Goal: Information Seeking & Learning: Stay updated

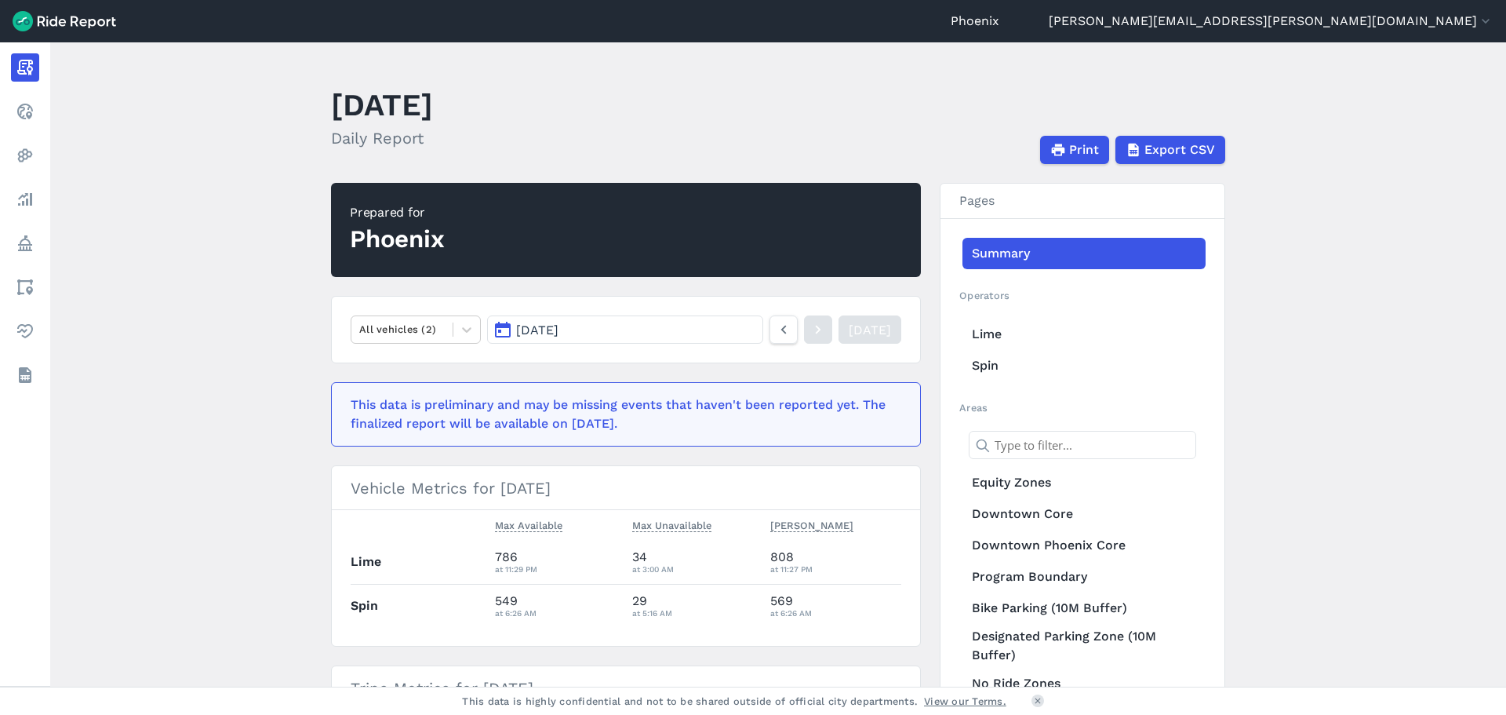
scroll to position [51, 0]
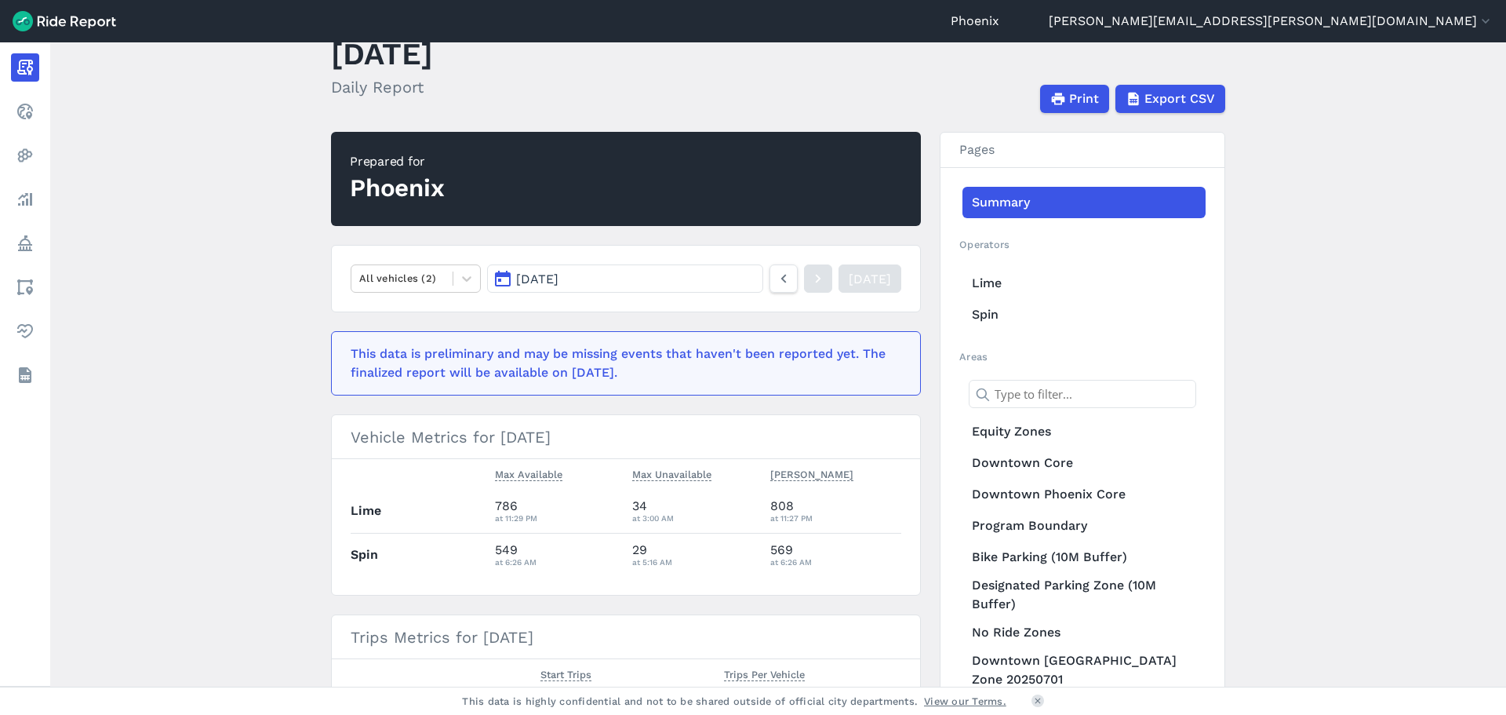
click at [716, 279] on button "[DATE]" at bounding box center [625, 278] width 276 height 28
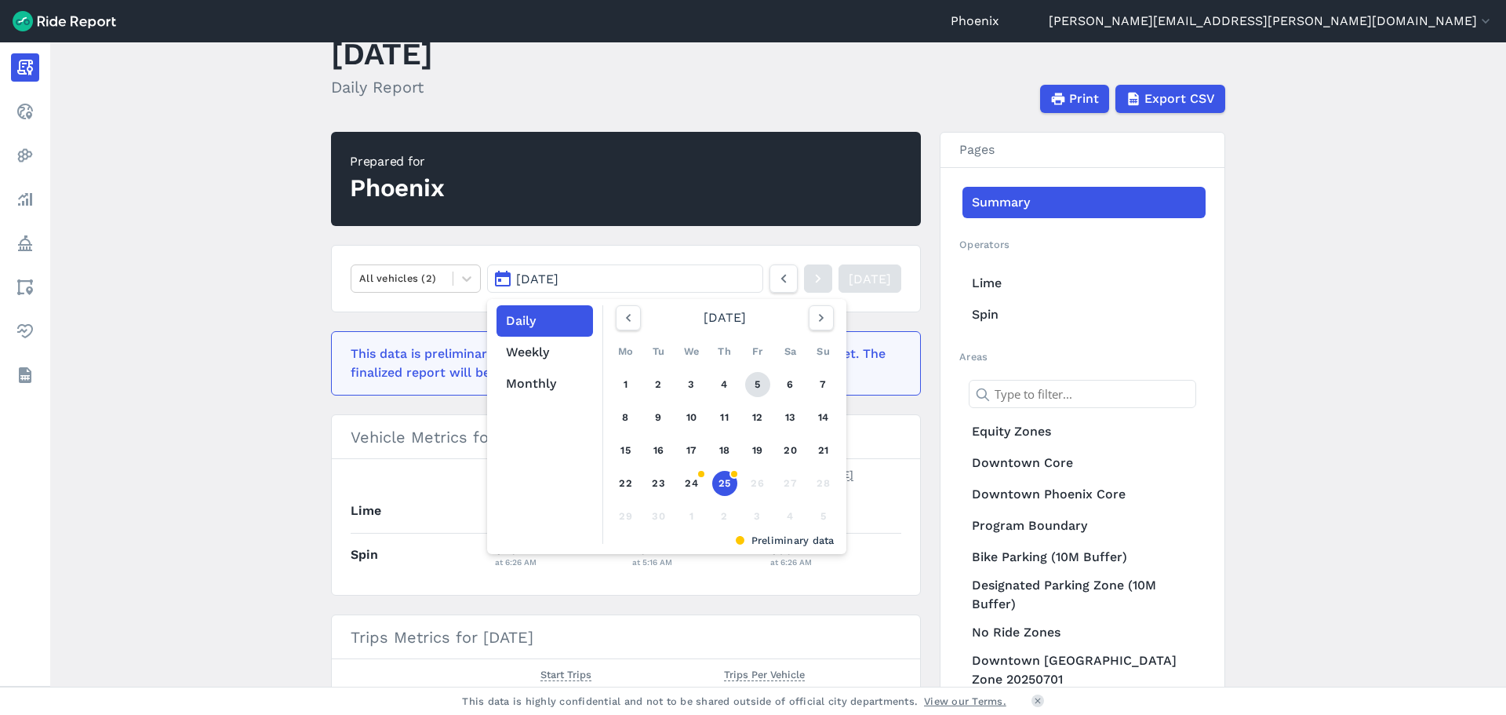
click at [766, 384] on link "5" at bounding box center [757, 384] width 25 height 25
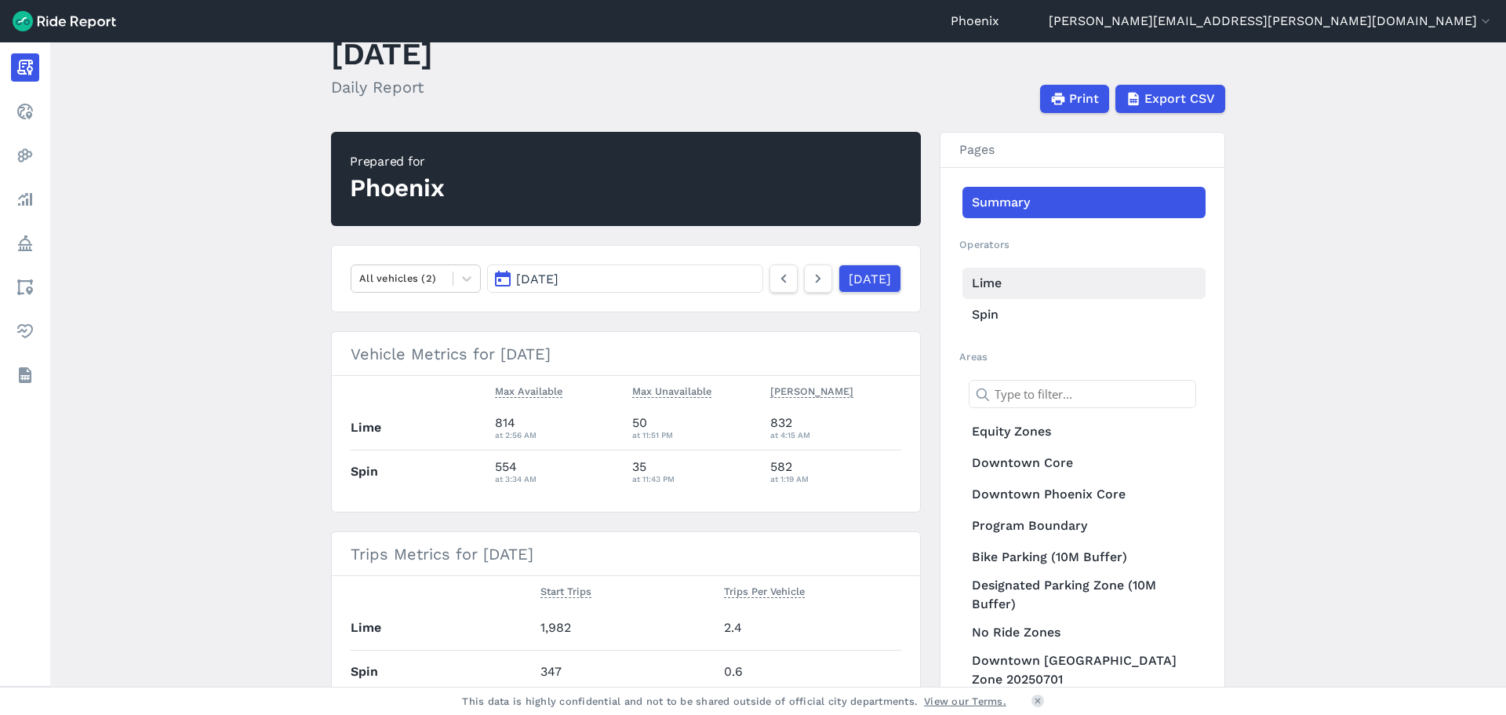
click at [1004, 279] on link "Lime" at bounding box center [1084, 283] width 243 height 31
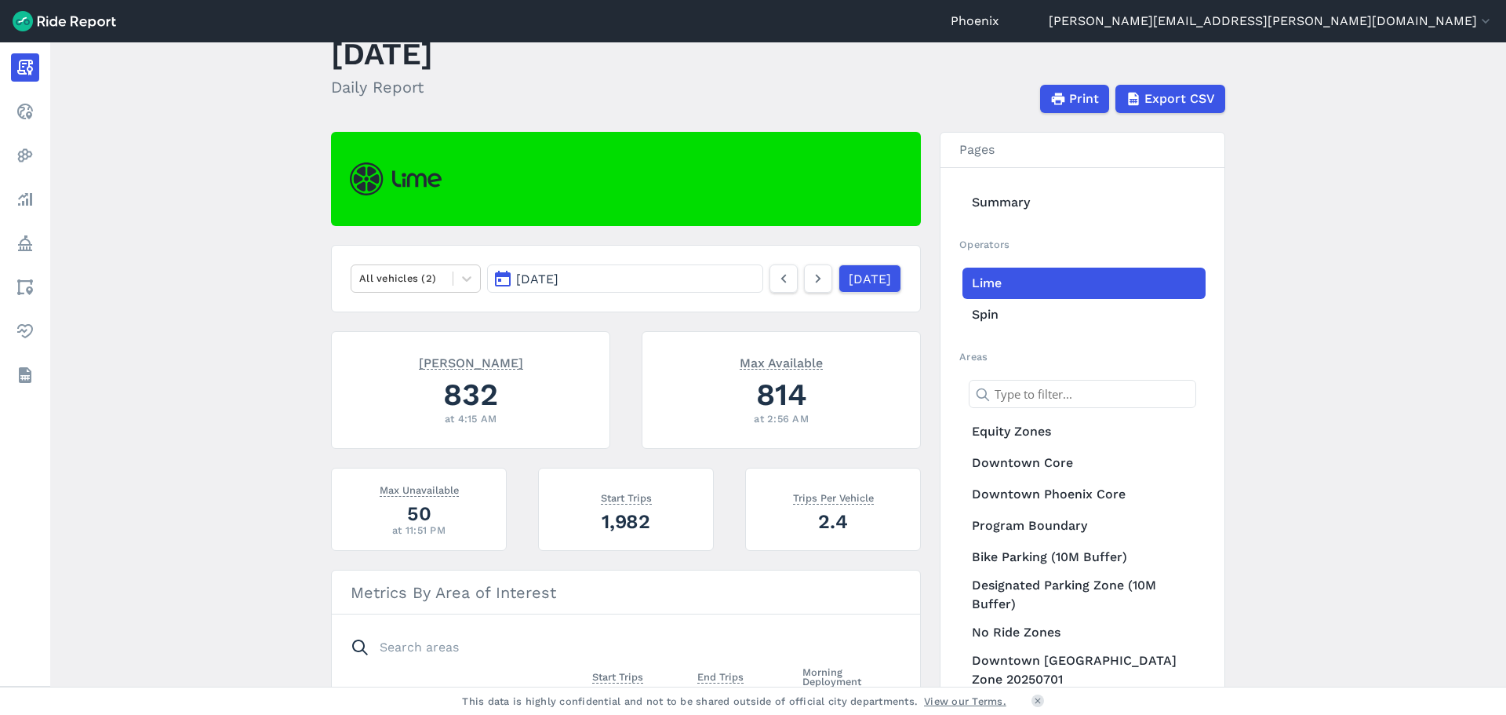
click at [537, 274] on span "[DATE]" at bounding box center [537, 278] width 42 height 15
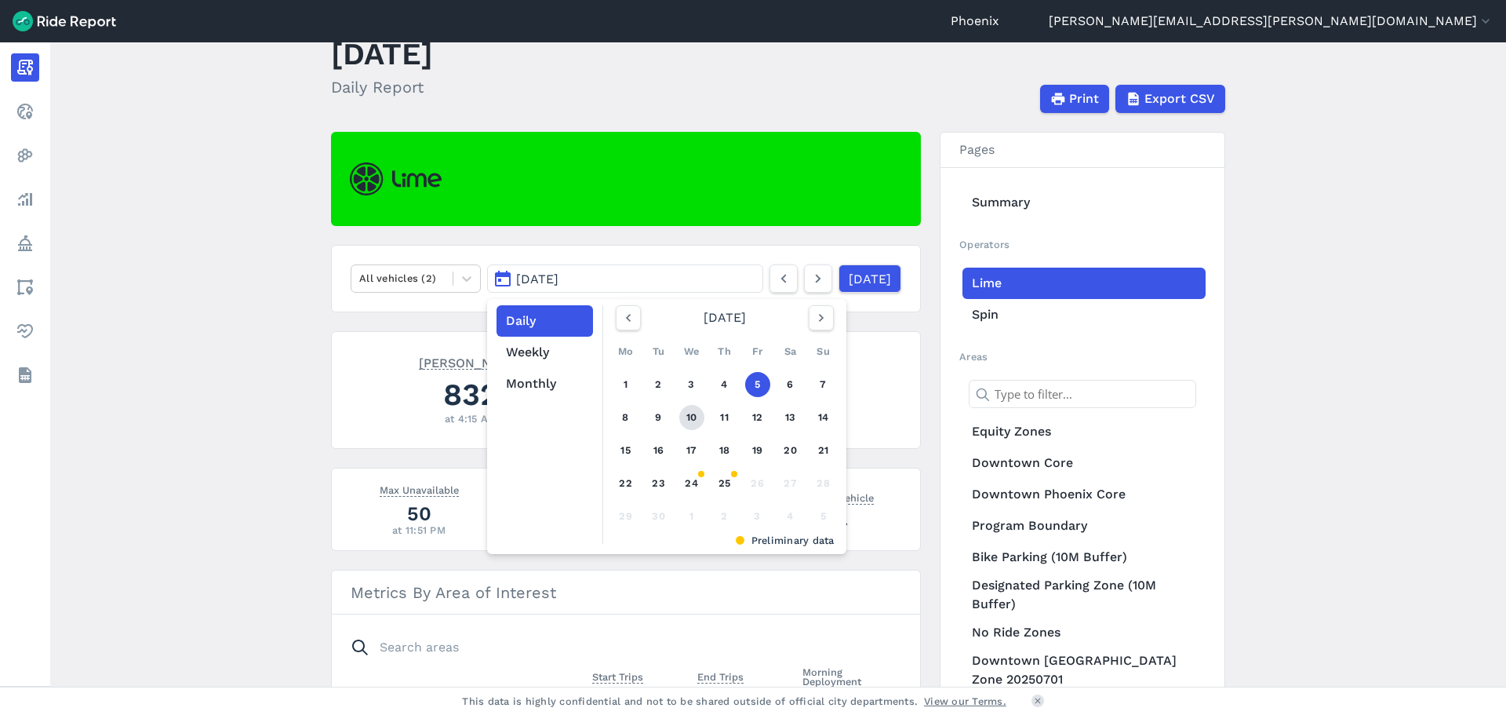
click at [690, 411] on link "10" at bounding box center [691, 417] width 25 height 25
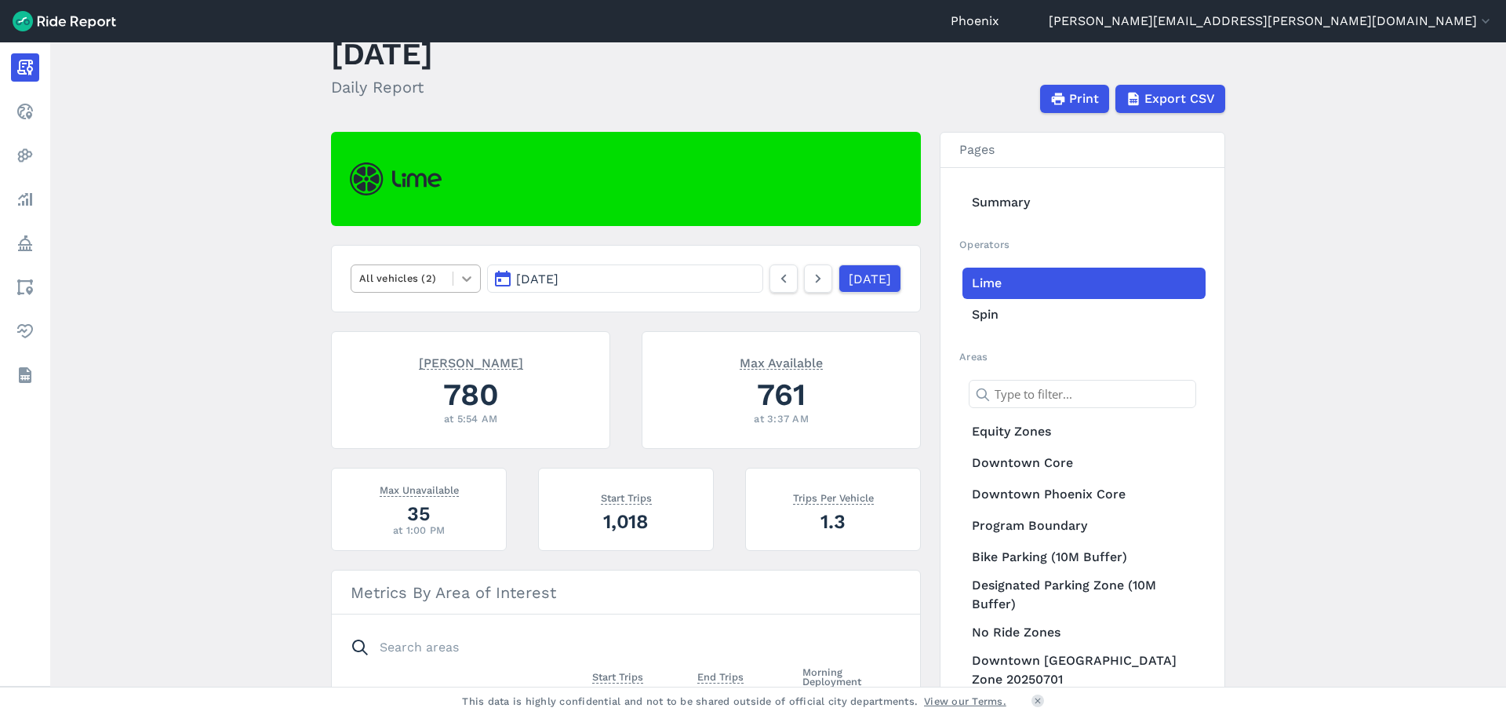
click at [467, 290] on div at bounding box center [466, 278] width 27 height 27
click at [420, 315] on div "E-Bikes" at bounding box center [416, 315] width 130 height 27
click at [810, 279] on icon at bounding box center [818, 278] width 17 height 19
click at [467, 278] on icon at bounding box center [466, 278] width 9 height 5
click at [403, 313] on div "All vehicles (2)" at bounding box center [416, 315] width 130 height 27
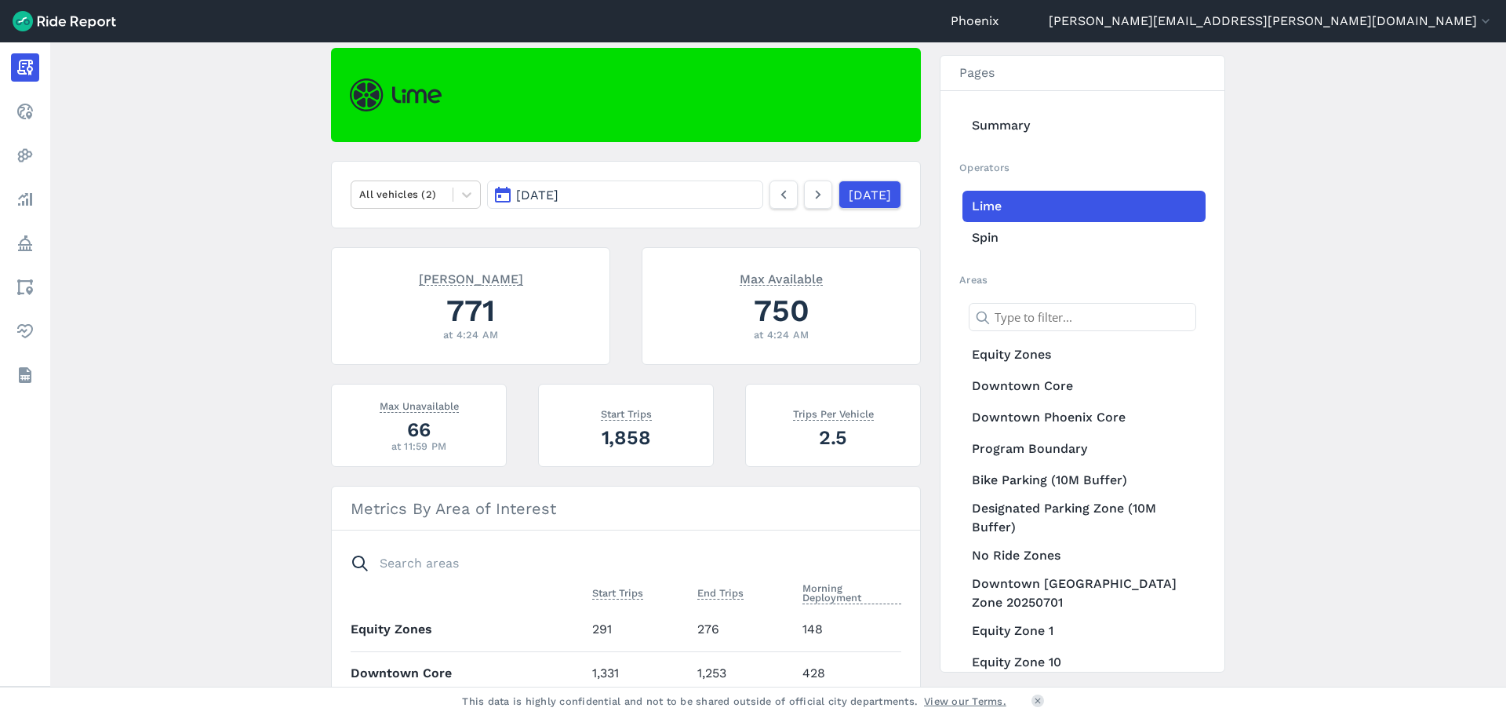
scroll to position [105, 0]
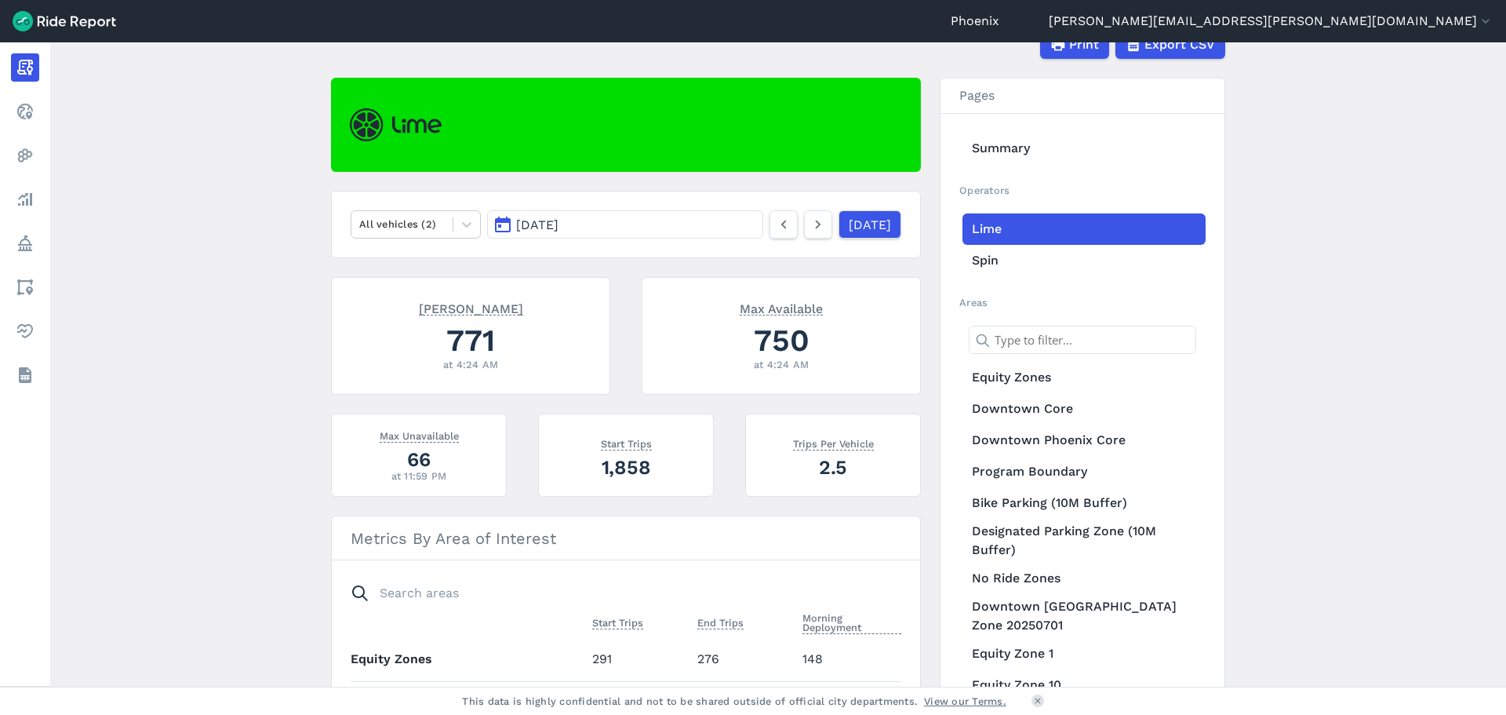
click at [808, 239] on nav "All vehicles (2) [DATE] [DATE]" at bounding box center [626, 224] width 590 height 67
click at [810, 227] on icon at bounding box center [818, 224] width 17 height 19
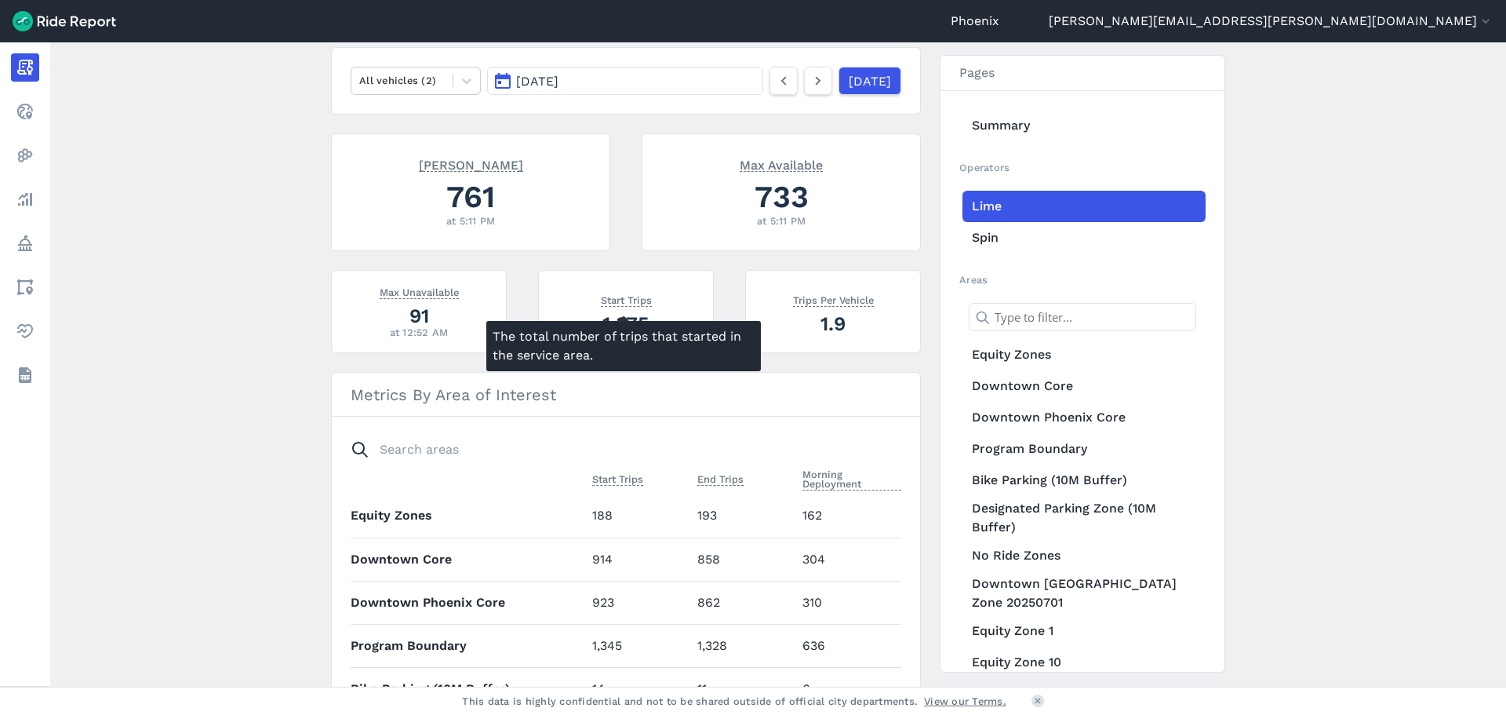
scroll to position [246, 0]
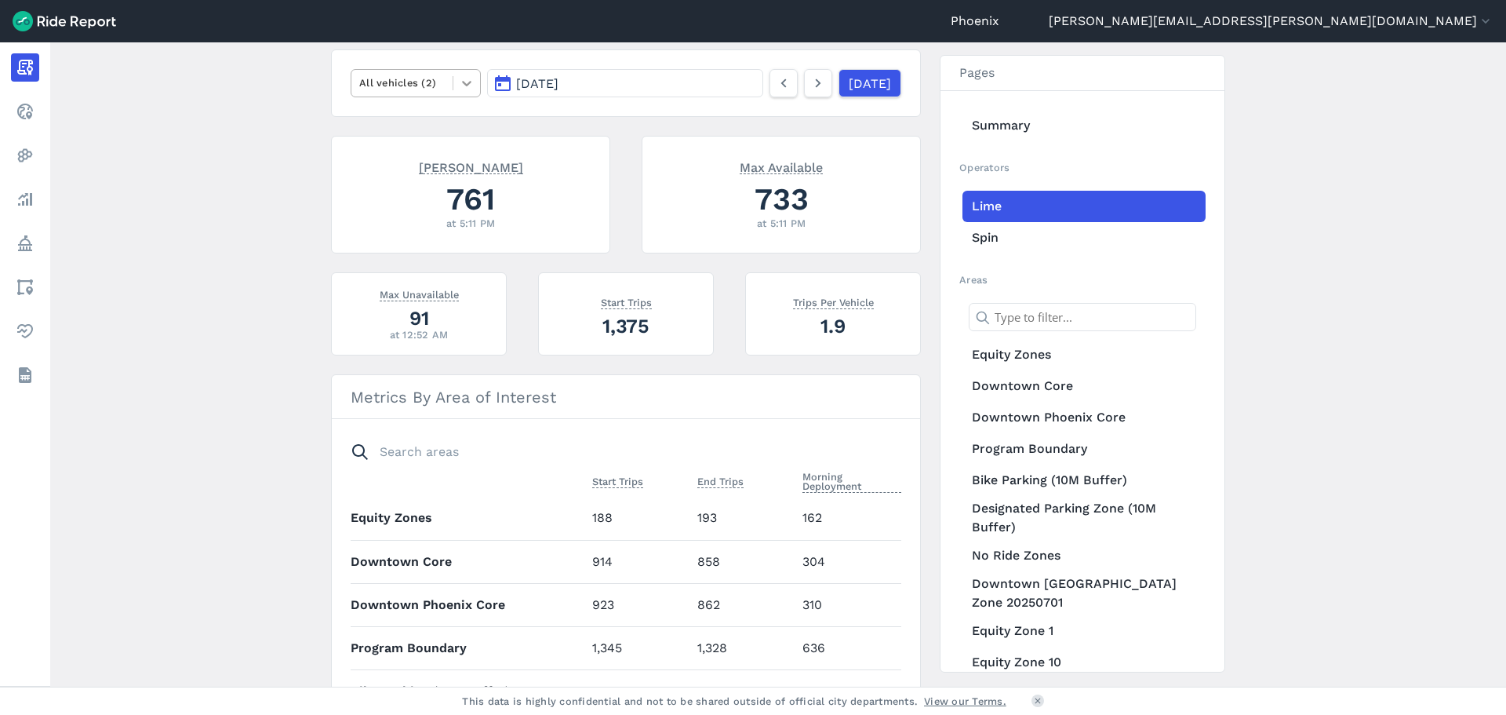
click at [460, 80] on icon at bounding box center [467, 83] width 16 height 16
click at [421, 127] on div "E-Bikes" at bounding box center [416, 120] width 130 height 27
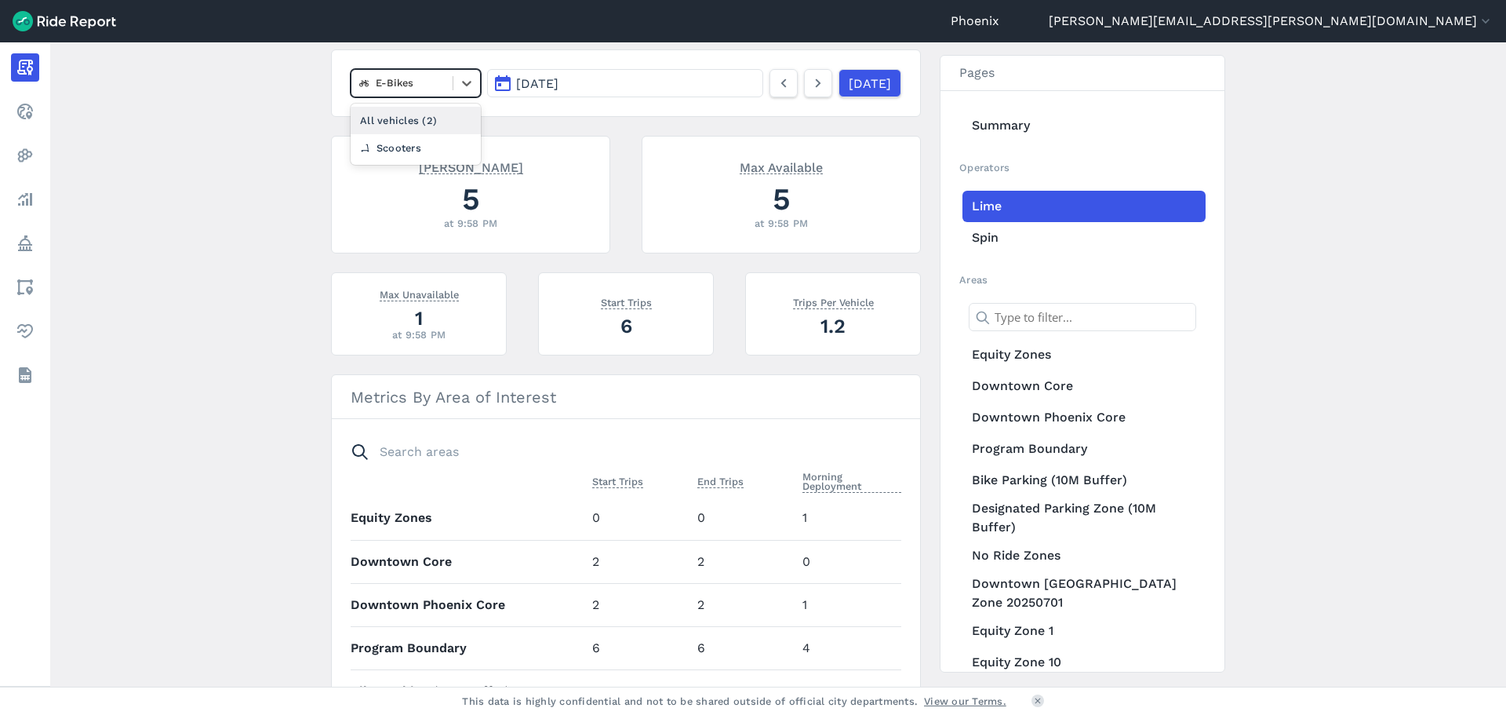
click at [424, 88] on div at bounding box center [402, 83] width 86 height 18
click at [418, 114] on div "All vehicles (2)" at bounding box center [416, 120] width 130 height 27
click at [804, 96] on link at bounding box center [818, 83] width 28 height 28
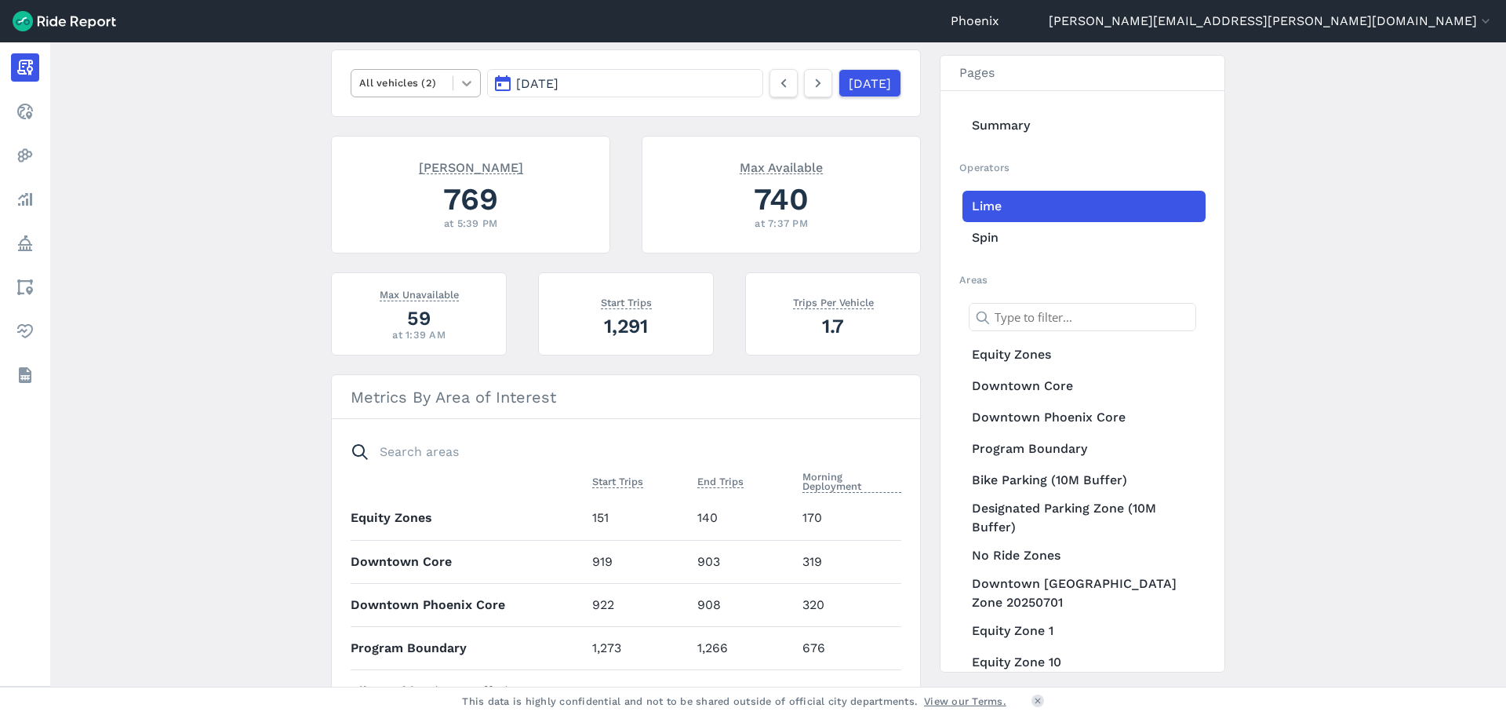
click at [469, 86] on icon at bounding box center [467, 83] width 16 height 16
click at [418, 118] on div "E-Bikes" at bounding box center [416, 120] width 130 height 27
click at [810, 89] on icon at bounding box center [818, 83] width 17 height 19
click at [427, 93] on div "E-Bikes" at bounding box center [401, 83] width 101 height 24
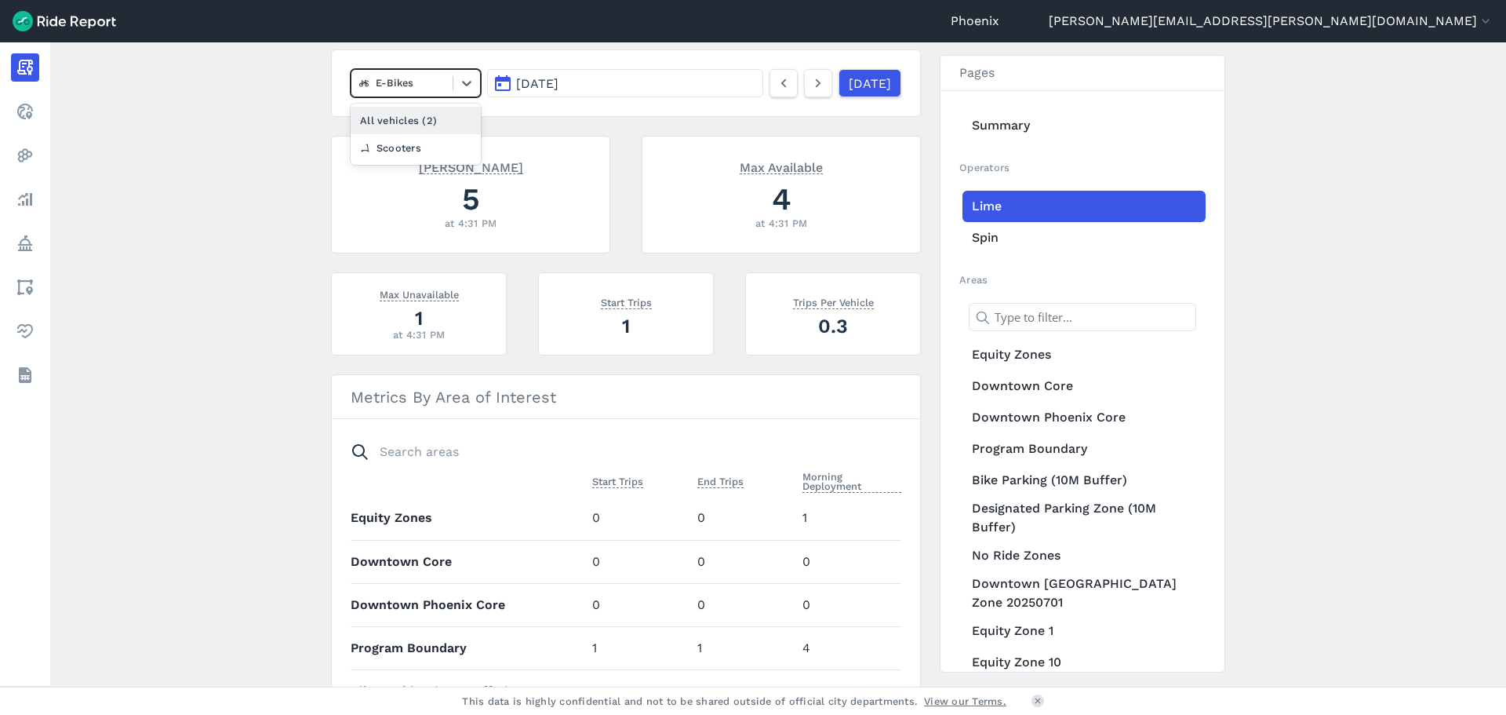
click at [414, 117] on div "All vehicles (2)" at bounding box center [416, 120] width 130 height 27
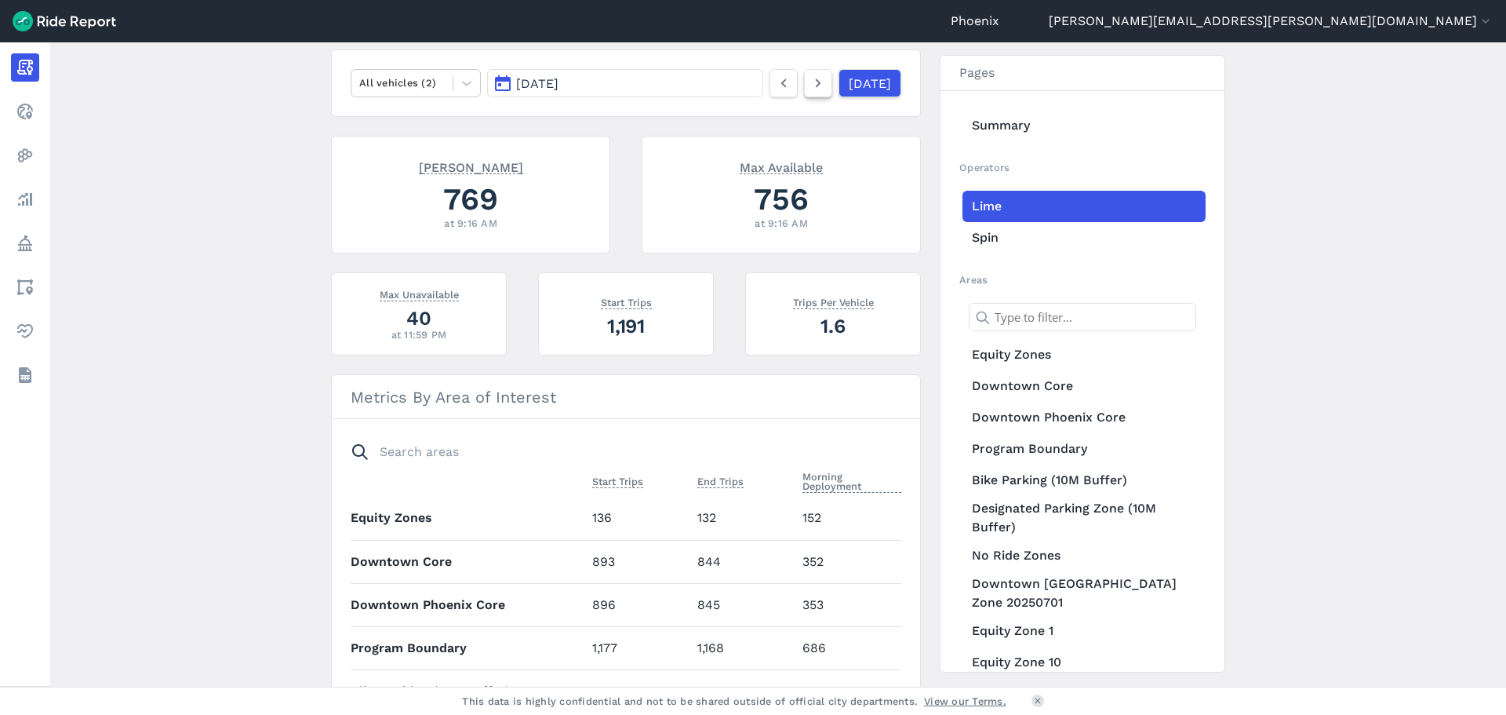
click at [810, 82] on icon at bounding box center [818, 83] width 17 height 19
click at [450, 67] on nav "All vehicles (2) [DATE] [DATE]" at bounding box center [626, 82] width 590 height 67
click at [458, 73] on div at bounding box center [466, 83] width 27 height 27
click at [408, 118] on div "E-Bikes" at bounding box center [416, 120] width 130 height 27
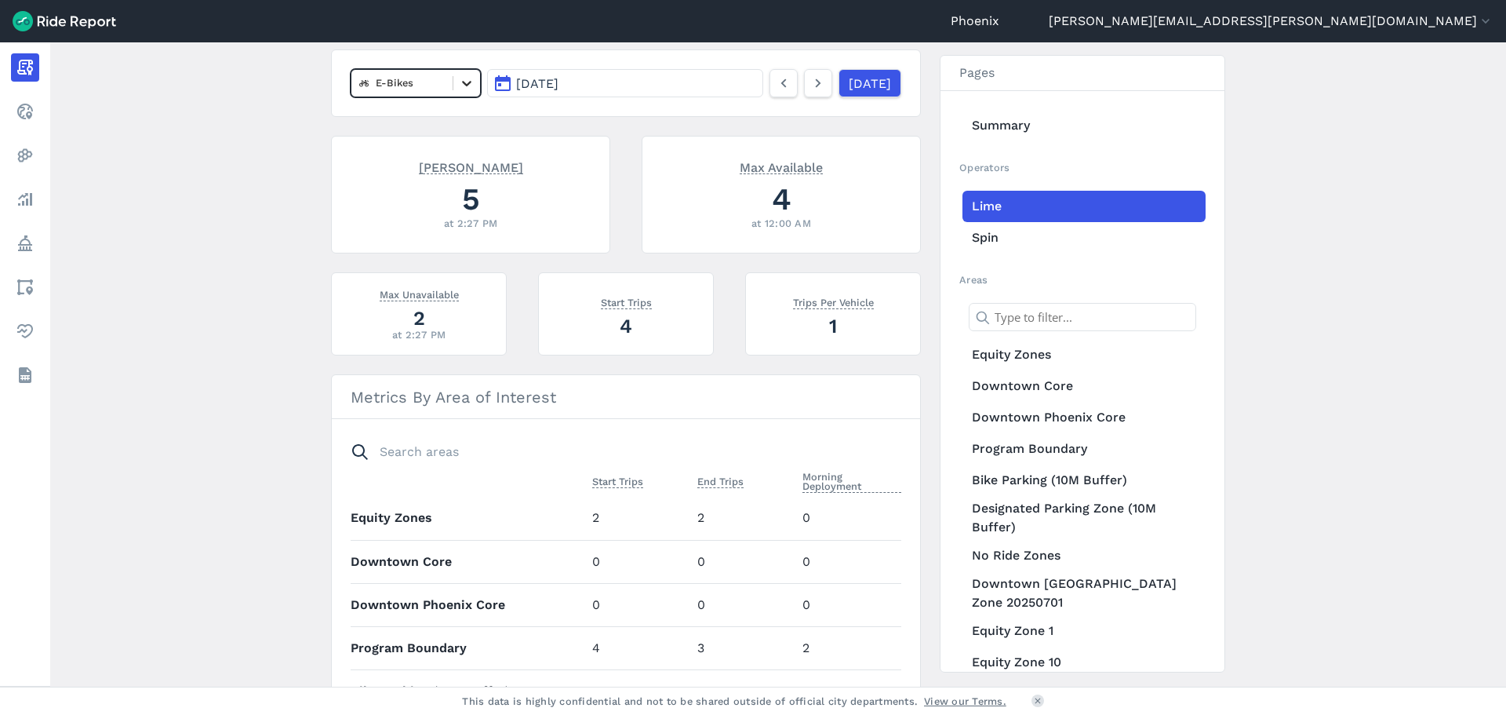
click at [455, 82] on div at bounding box center [466, 83] width 27 height 27
click at [627, 107] on nav "E-Bikes [DATE] [DATE]" at bounding box center [626, 82] width 590 height 67
click at [810, 80] on icon at bounding box center [818, 83] width 17 height 19
click at [449, 75] on div "E-Bikes" at bounding box center [401, 83] width 101 height 24
click at [407, 121] on div "All vehicles (2)" at bounding box center [416, 120] width 130 height 27
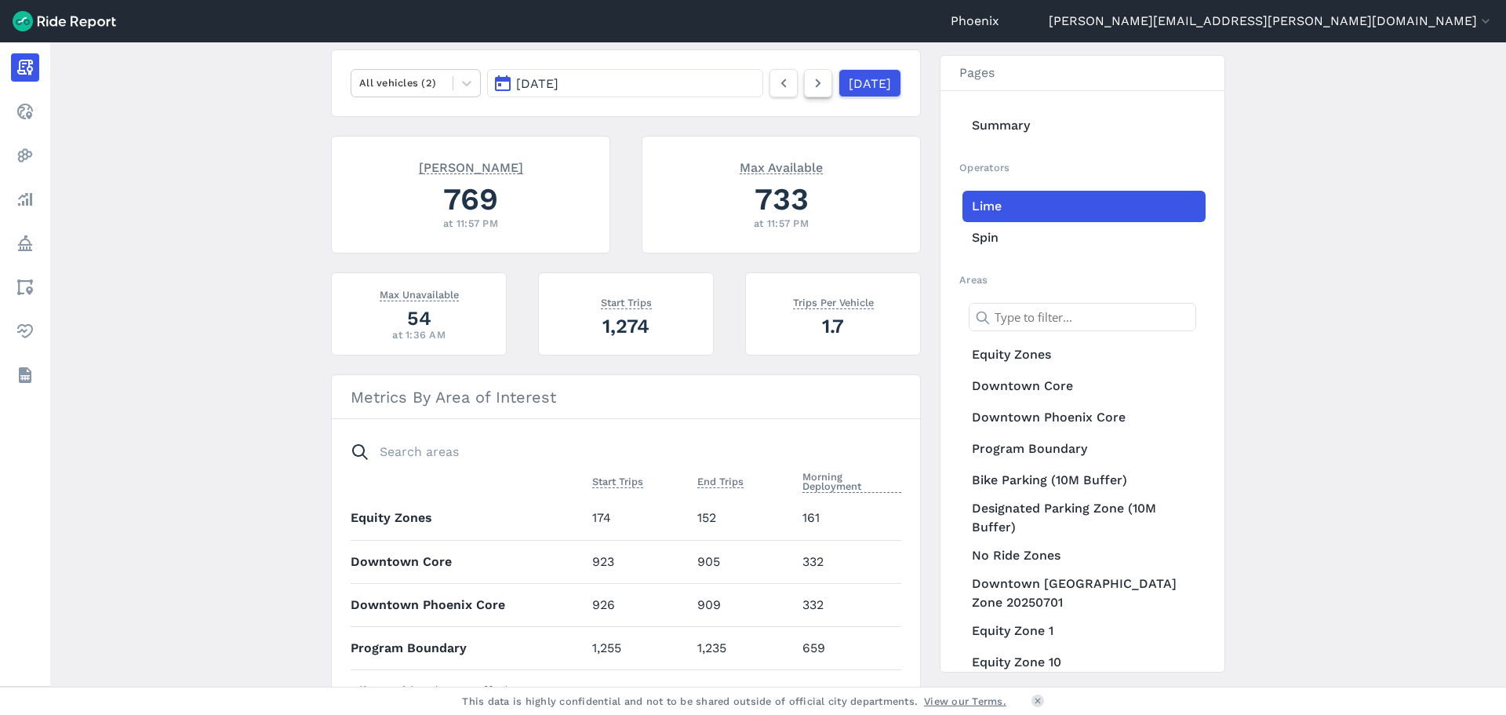
click at [810, 75] on icon at bounding box center [818, 83] width 17 height 19
click at [453, 80] on div at bounding box center [466, 83] width 27 height 27
click at [405, 119] on div "E-Bikes" at bounding box center [416, 120] width 130 height 27
click at [810, 90] on icon at bounding box center [818, 83] width 17 height 19
click at [421, 78] on div at bounding box center [402, 83] width 86 height 18
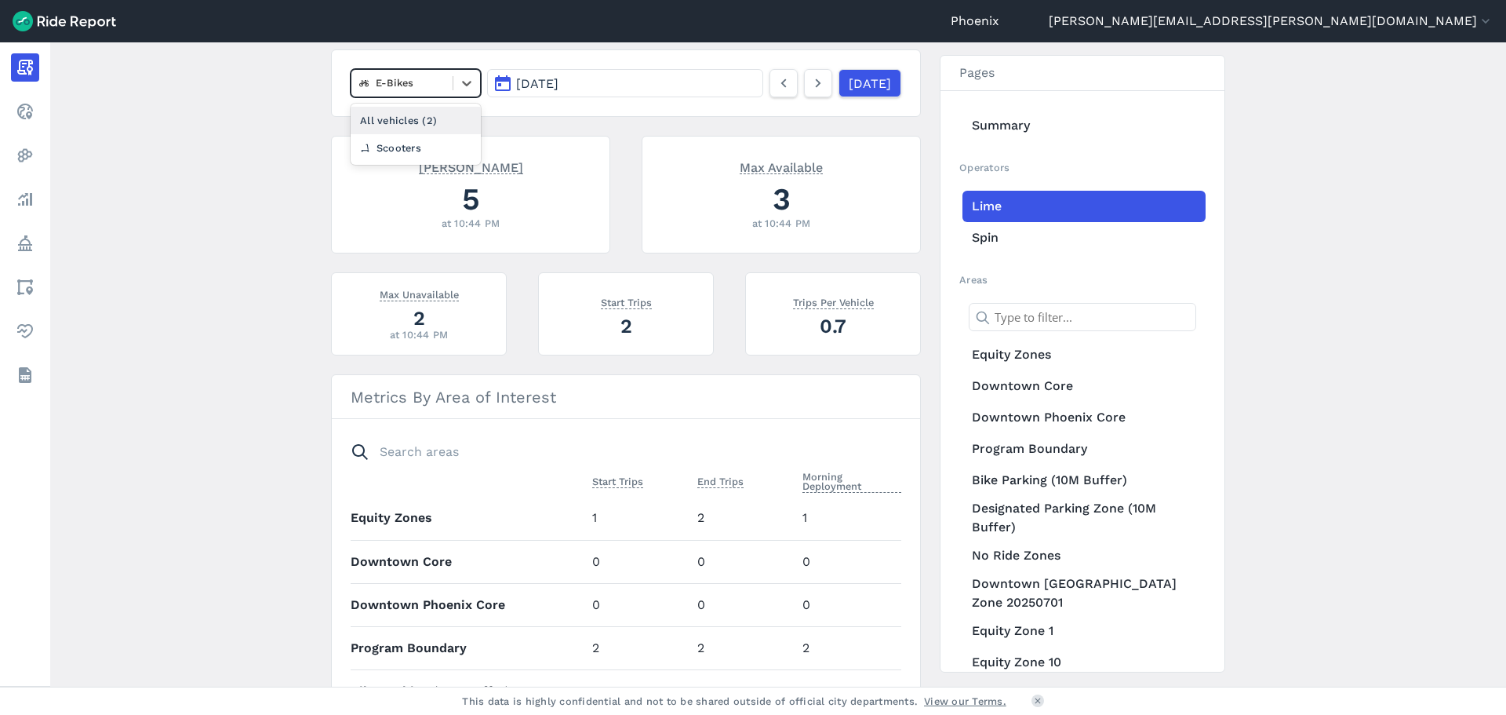
click at [400, 115] on div "All vehicles (2)" at bounding box center [416, 120] width 130 height 27
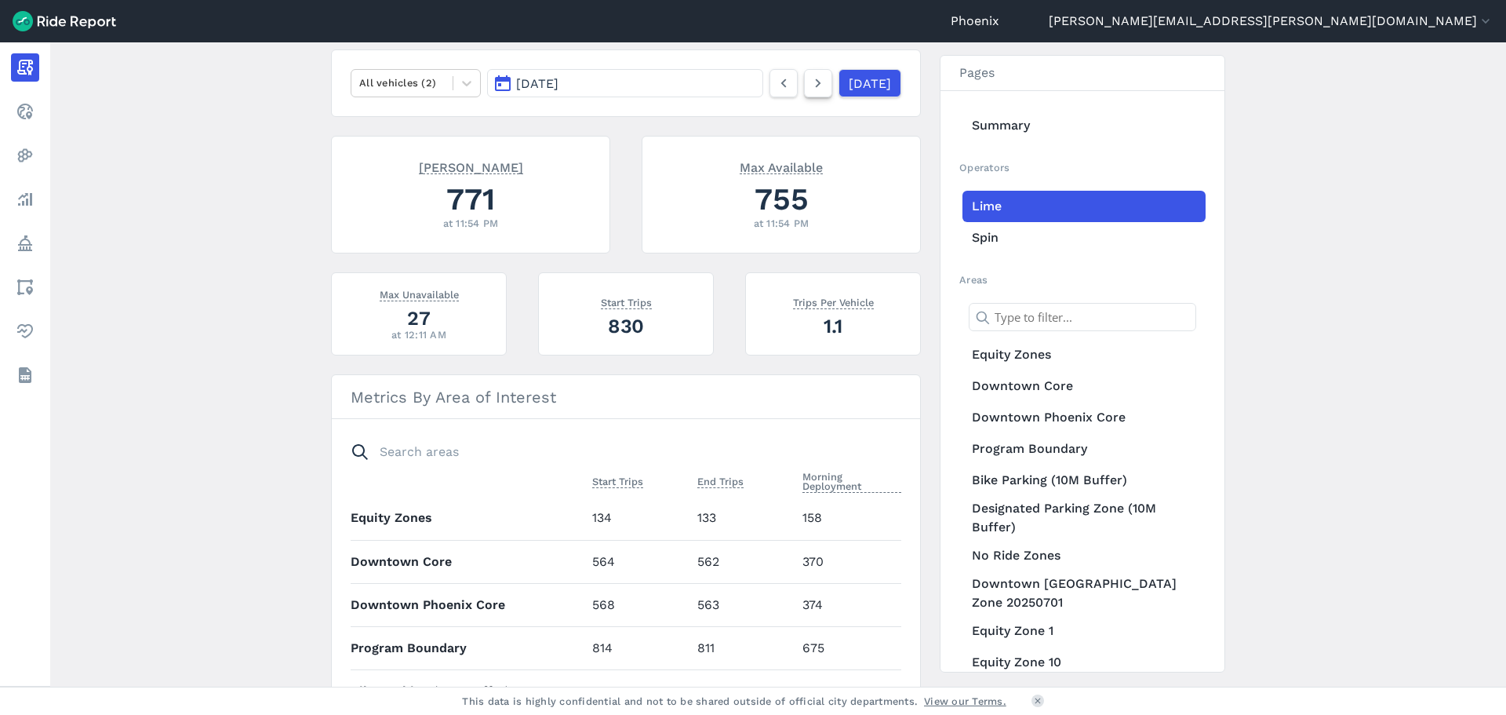
click at [810, 82] on icon at bounding box center [818, 83] width 17 height 19
click at [465, 78] on icon at bounding box center [467, 83] width 16 height 16
click at [417, 111] on div "E-Bikes" at bounding box center [416, 120] width 130 height 27
click at [409, 85] on div at bounding box center [402, 83] width 86 height 18
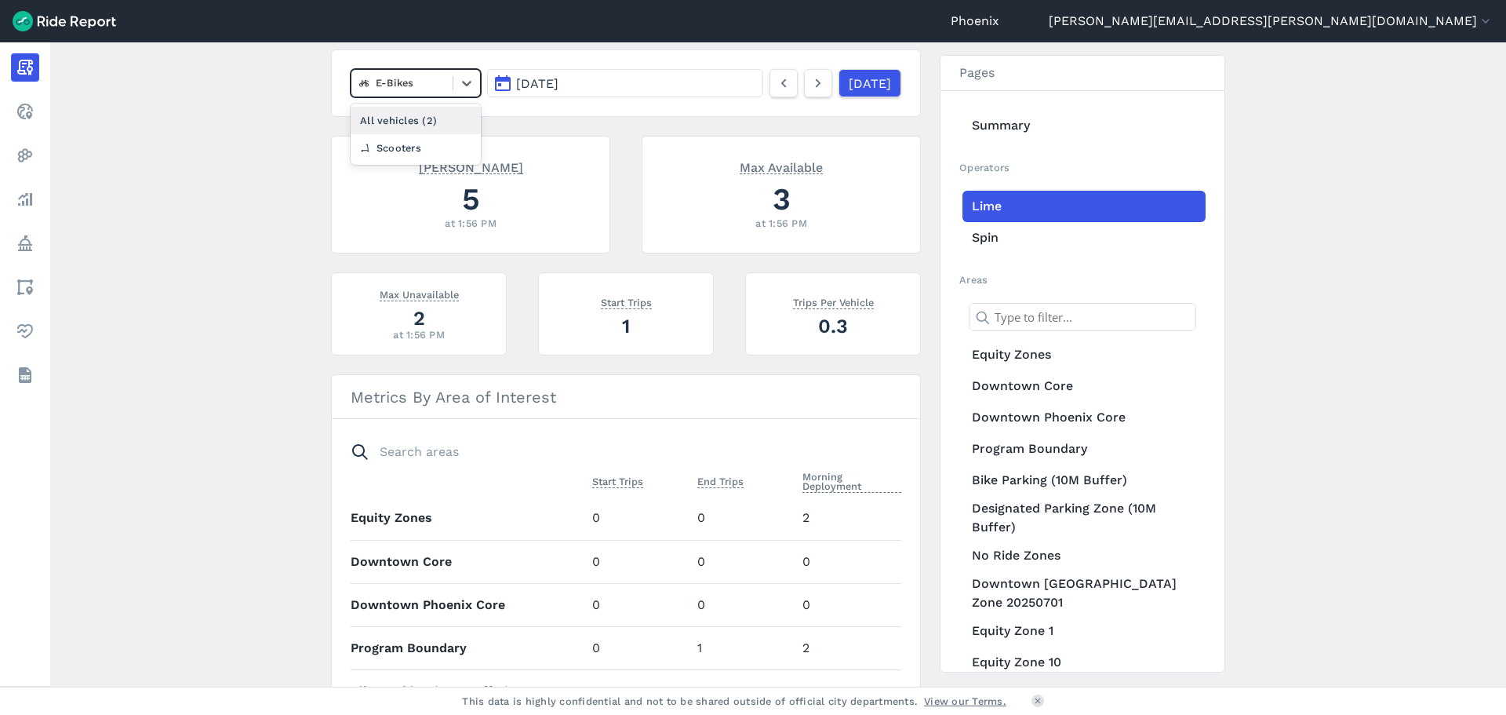
click at [386, 123] on div "All vehicles (2)" at bounding box center [416, 120] width 130 height 27
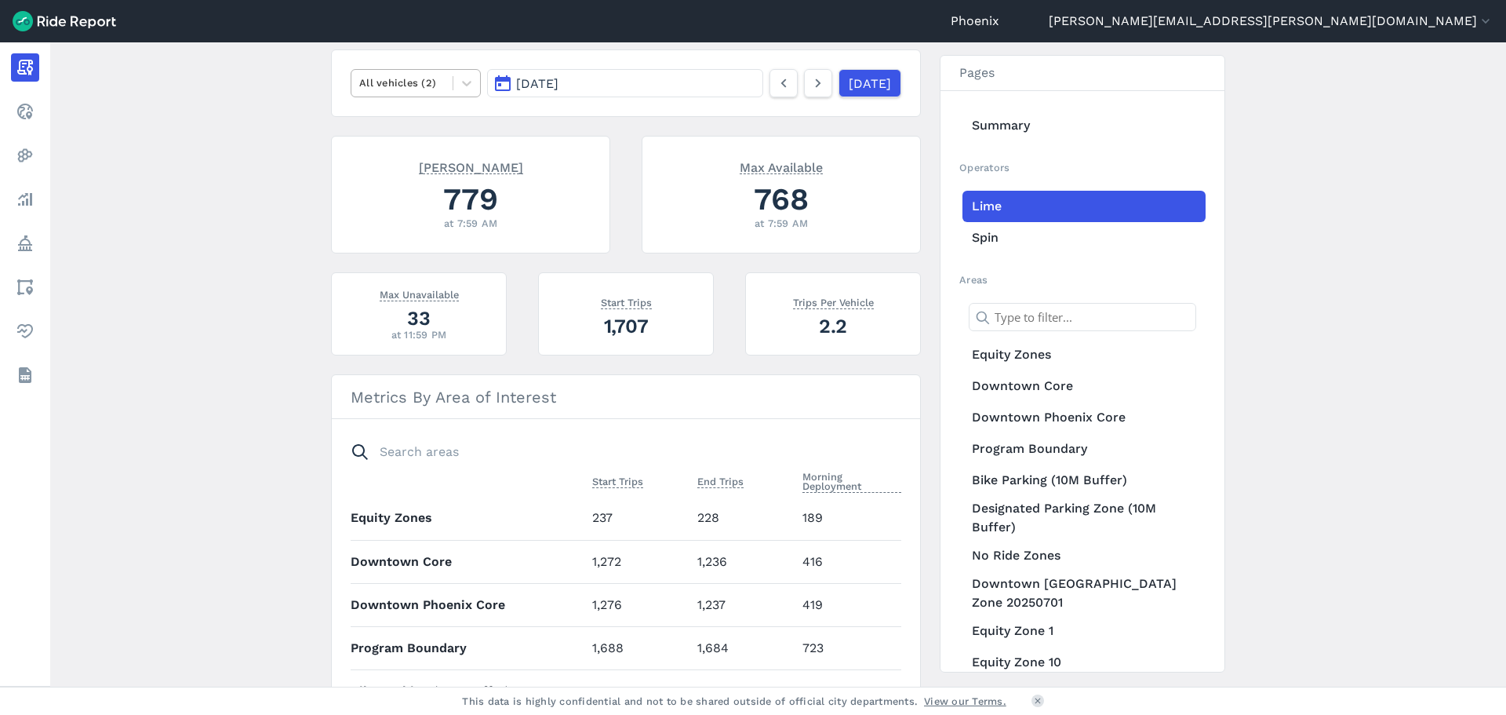
click at [421, 76] on div at bounding box center [402, 83] width 86 height 18
click at [403, 115] on div "E-Bikes" at bounding box center [416, 120] width 130 height 27
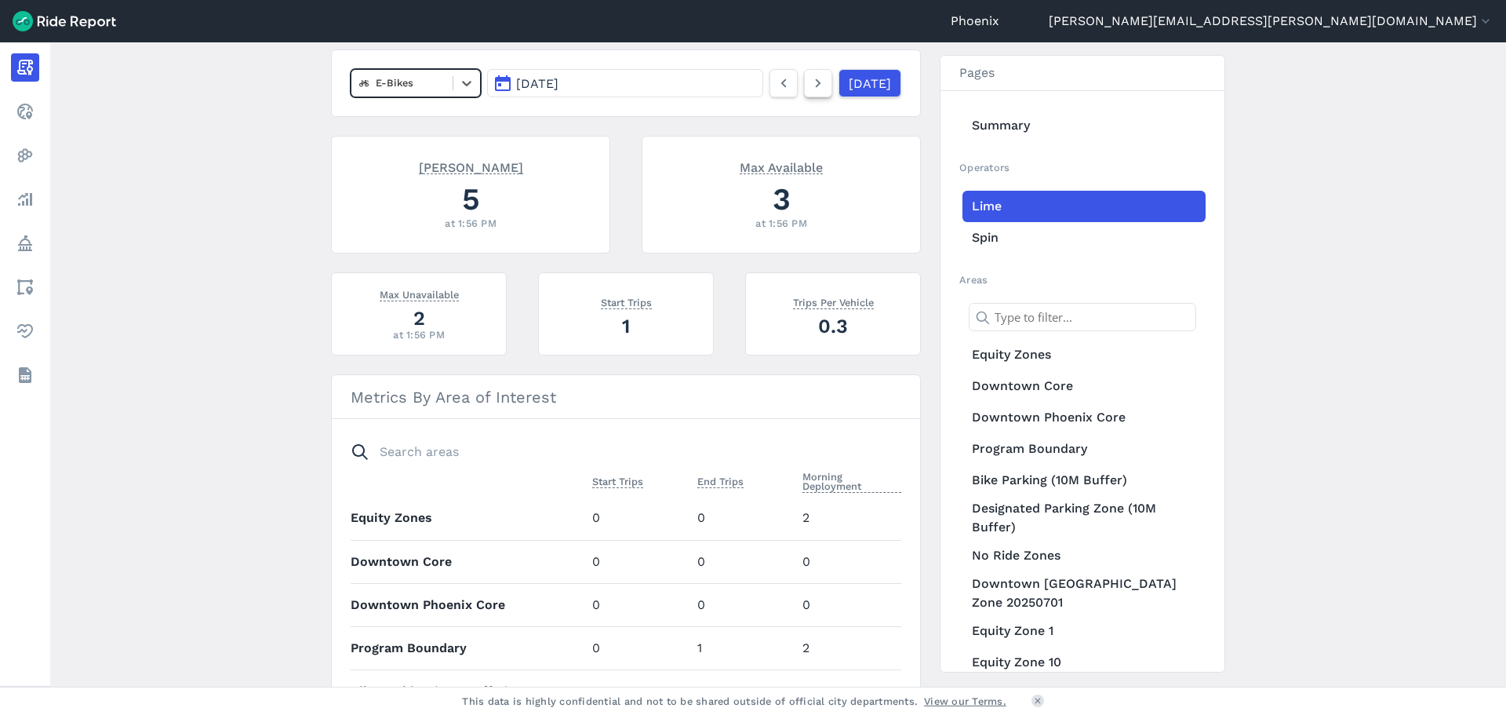
click at [810, 86] on icon at bounding box center [818, 83] width 17 height 19
click at [461, 89] on icon at bounding box center [467, 83] width 16 height 16
click at [422, 118] on div "All vehicles (2)" at bounding box center [416, 120] width 130 height 27
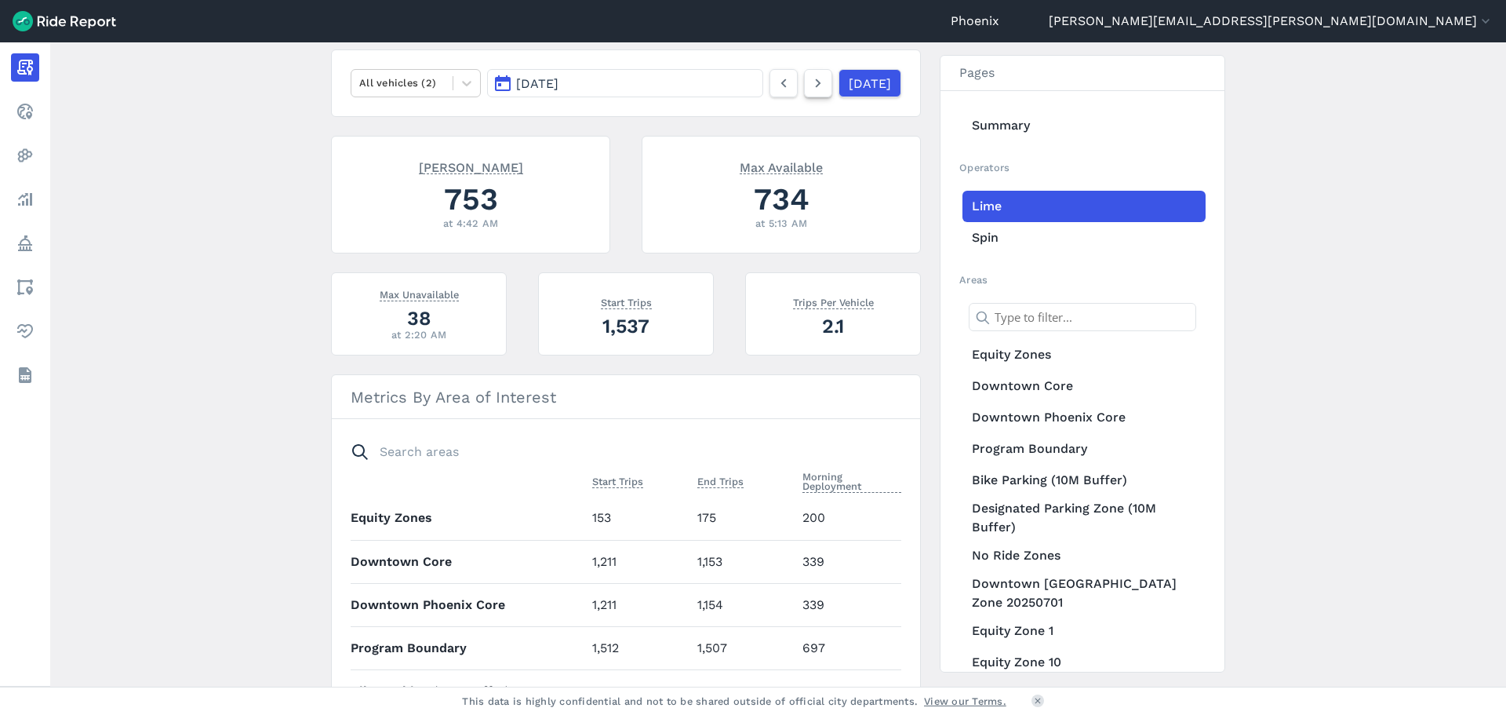
click at [810, 85] on icon at bounding box center [818, 83] width 17 height 19
click at [462, 81] on icon at bounding box center [467, 83] width 16 height 16
click at [411, 122] on div "E-Bikes" at bounding box center [416, 120] width 130 height 27
click at [406, 99] on nav "E-Bikes [DATE] [DATE]" at bounding box center [626, 82] width 590 height 67
click at [398, 90] on div at bounding box center [402, 83] width 86 height 18
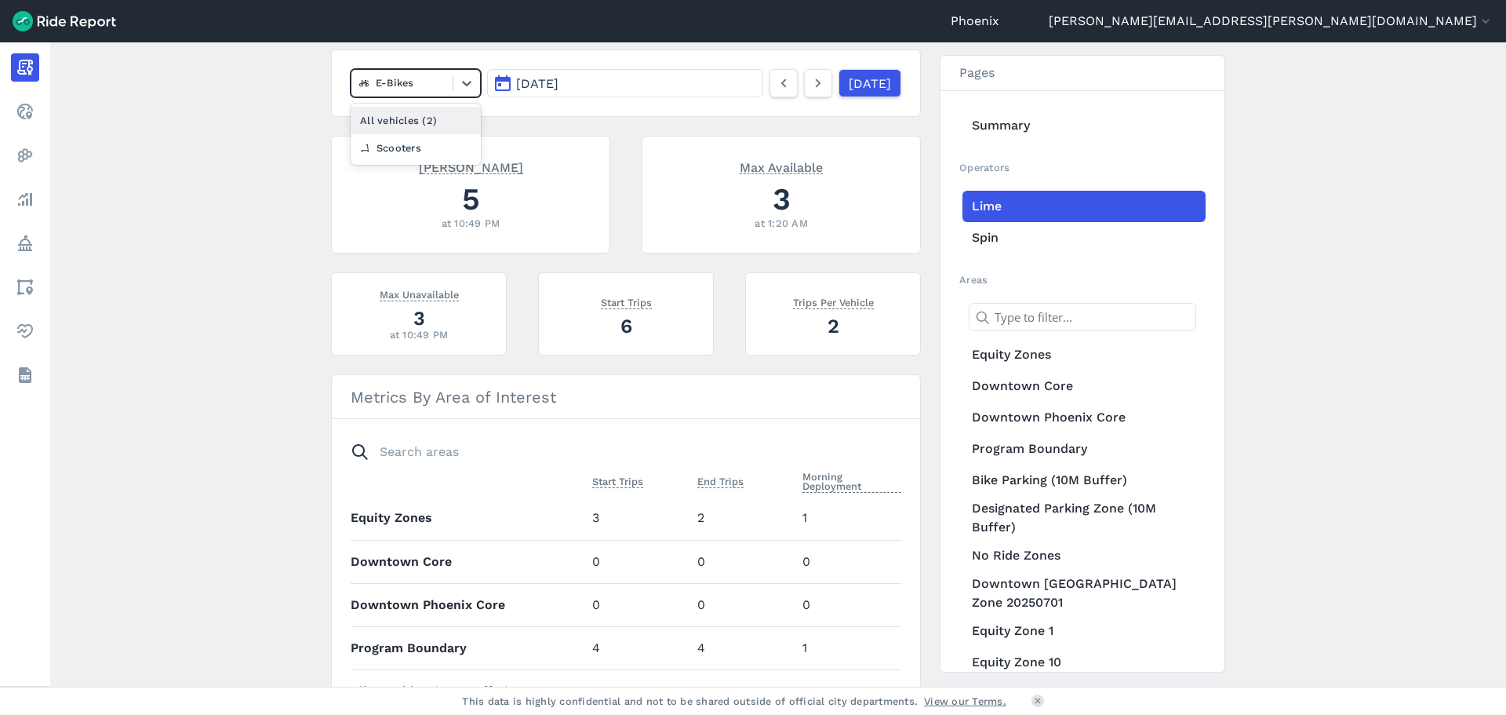
click at [391, 105] on div "All vehicles (2) Scooters" at bounding box center [416, 134] width 130 height 61
click at [381, 113] on div "All vehicles (2)" at bounding box center [416, 120] width 130 height 27
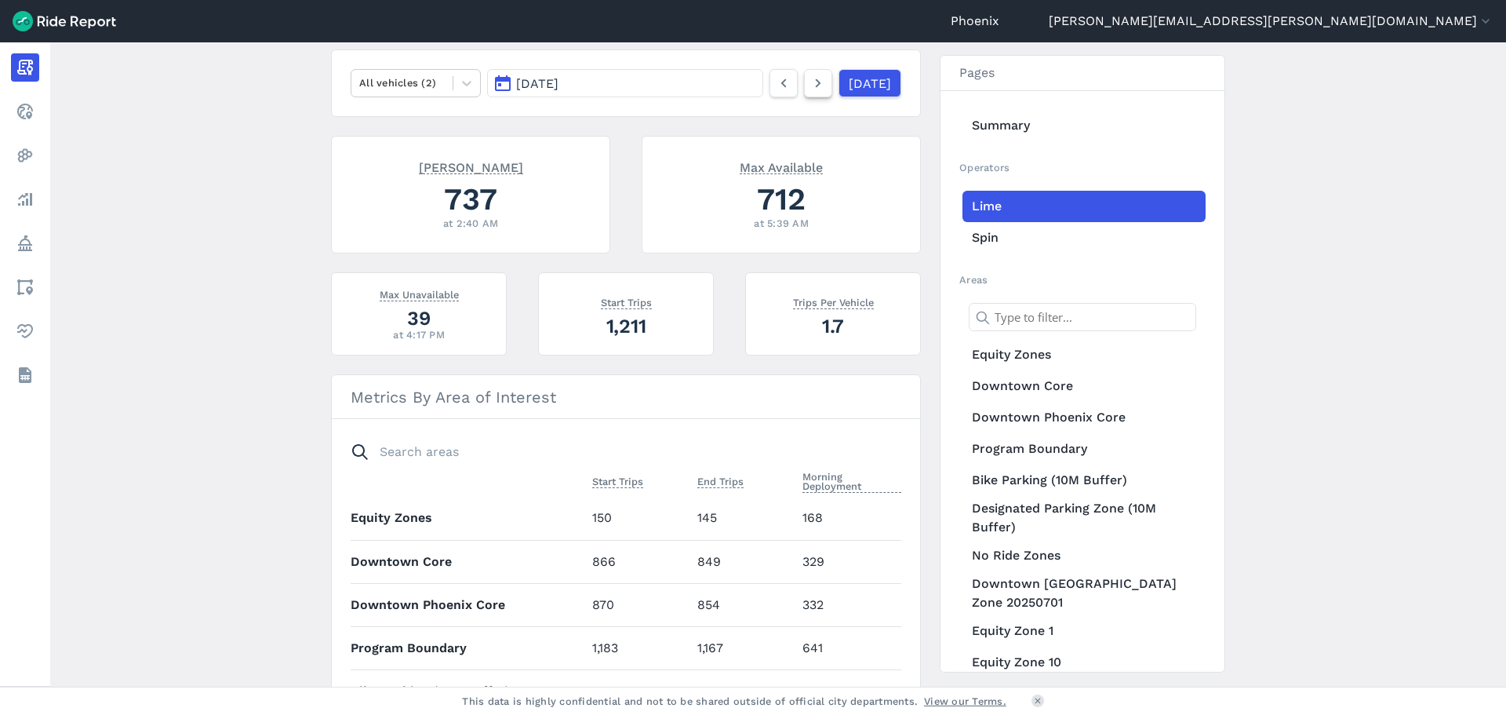
click at [810, 92] on icon at bounding box center [818, 83] width 17 height 19
click at [459, 83] on icon at bounding box center [467, 83] width 16 height 16
click at [416, 111] on div "E-Bikes" at bounding box center [416, 120] width 130 height 27
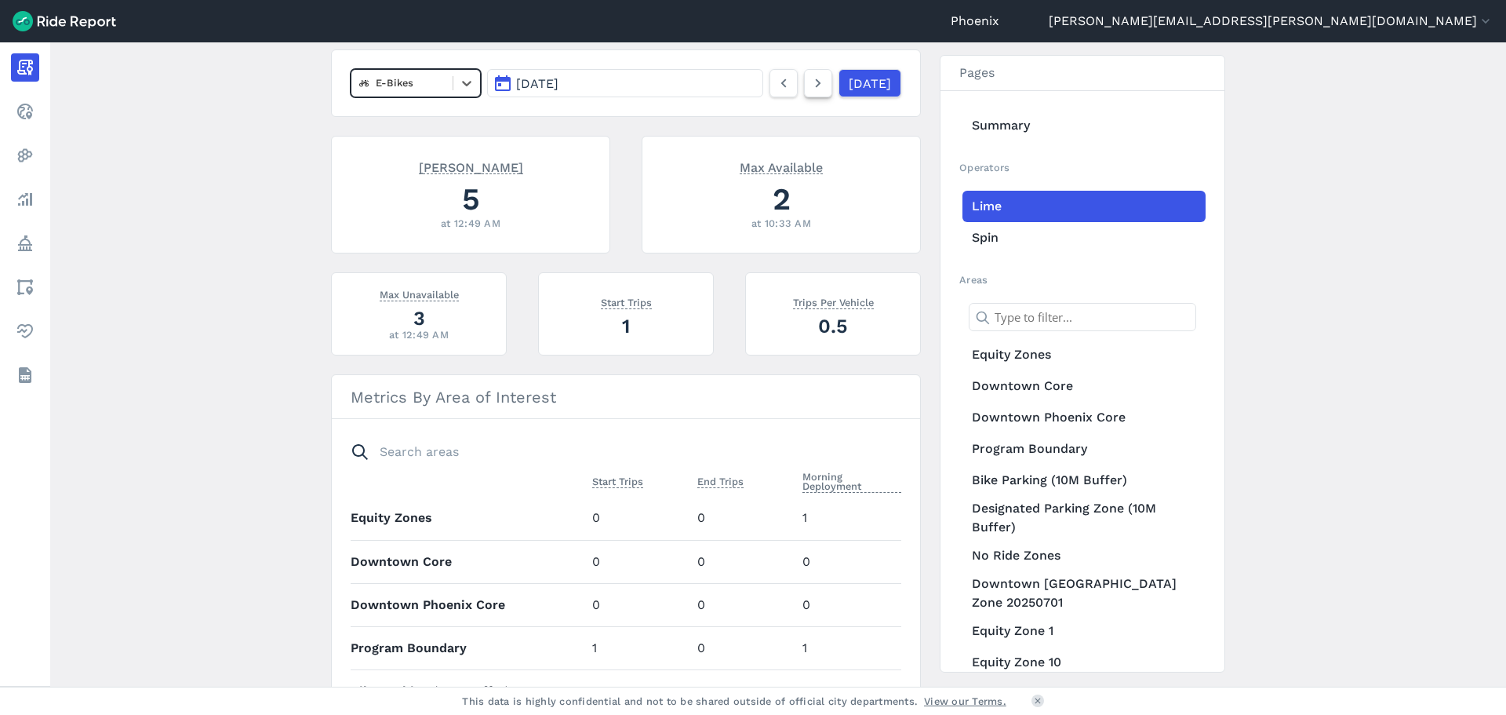
click at [816, 87] on use at bounding box center [818, 83] width 5 height 9
click at [466, 74] on div at bounding box center [466, 83] width 27 height 27
click at [395, 115] on div "All vehicles (2)" at bounding box center [416, 120] width 130 height 27
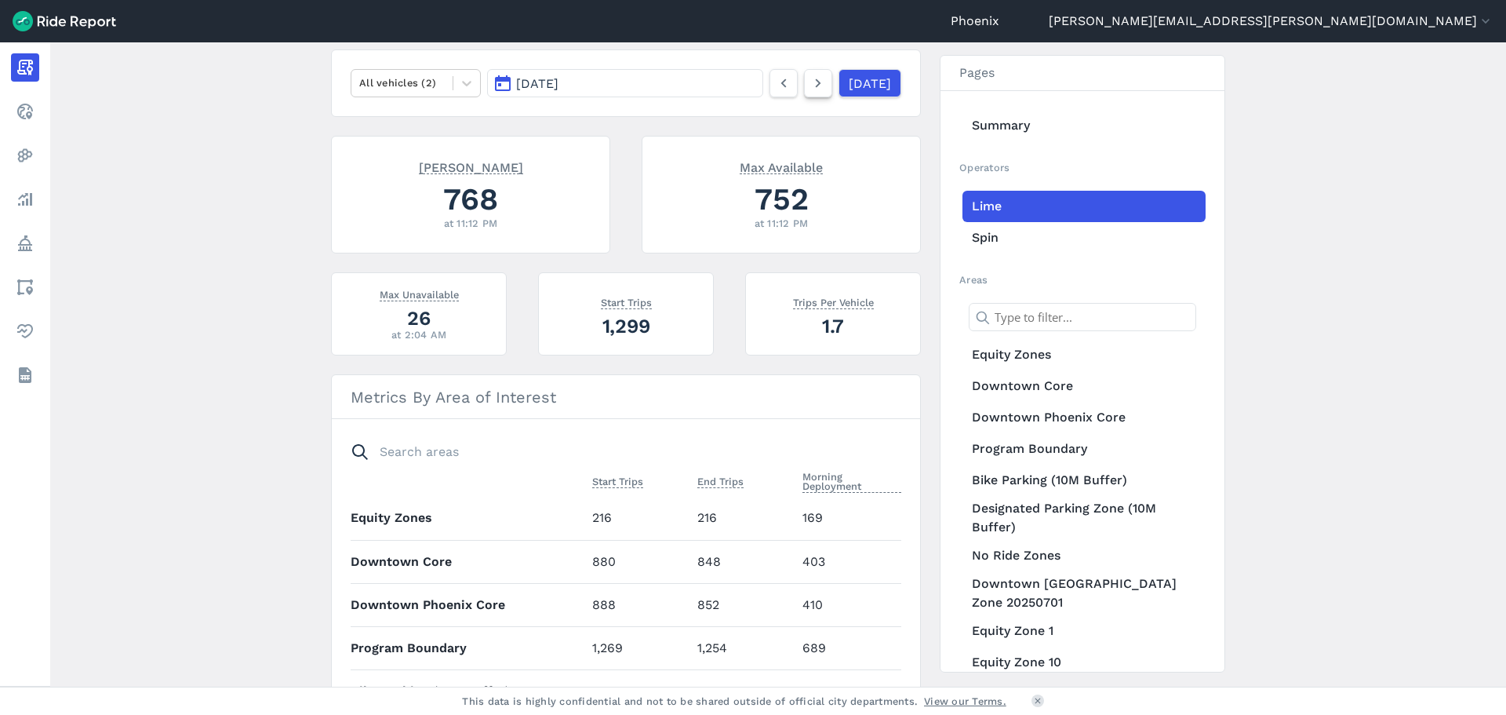
click at [810, 88] on icon at bounding box center [818, 83] width 17 height 19
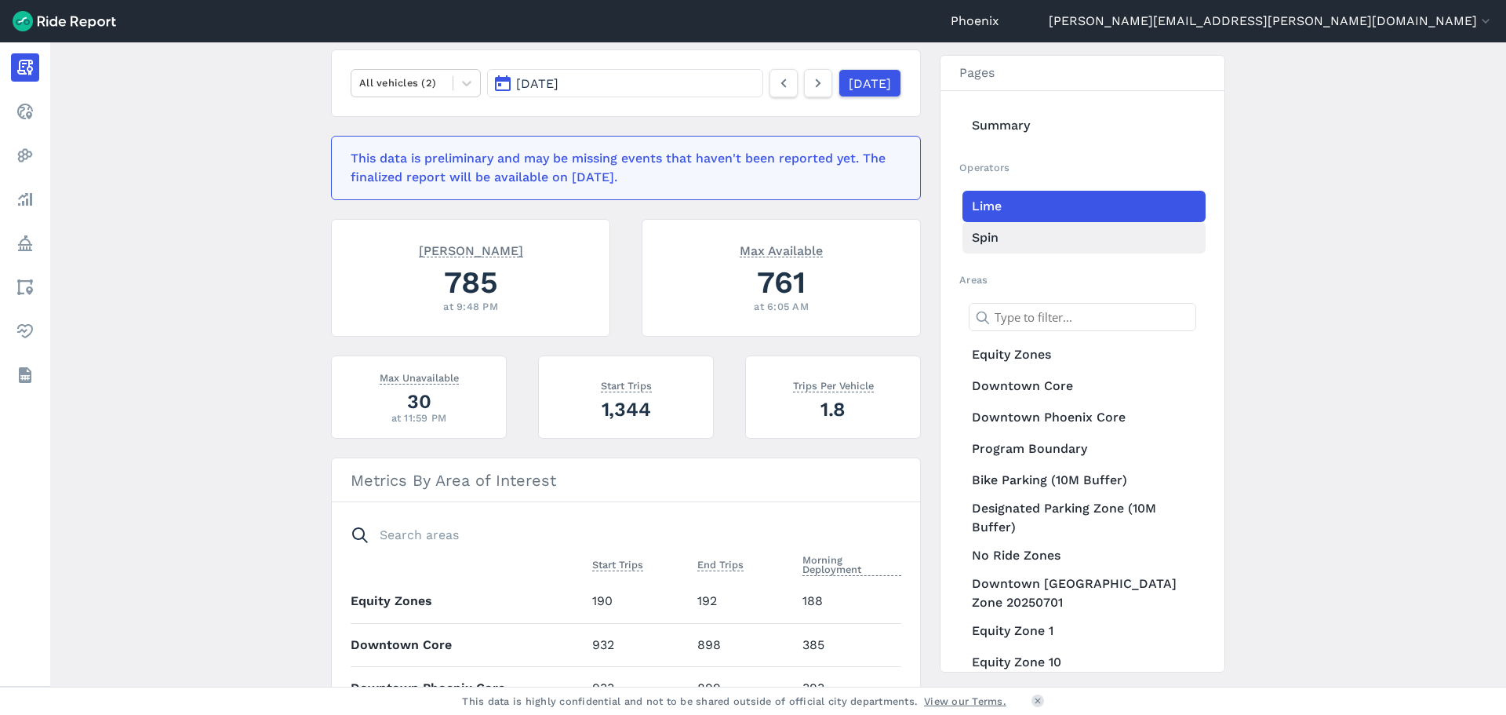
click at [992, 237] on link "Spin" at bounding box center [1084, 237] width 243 height 31
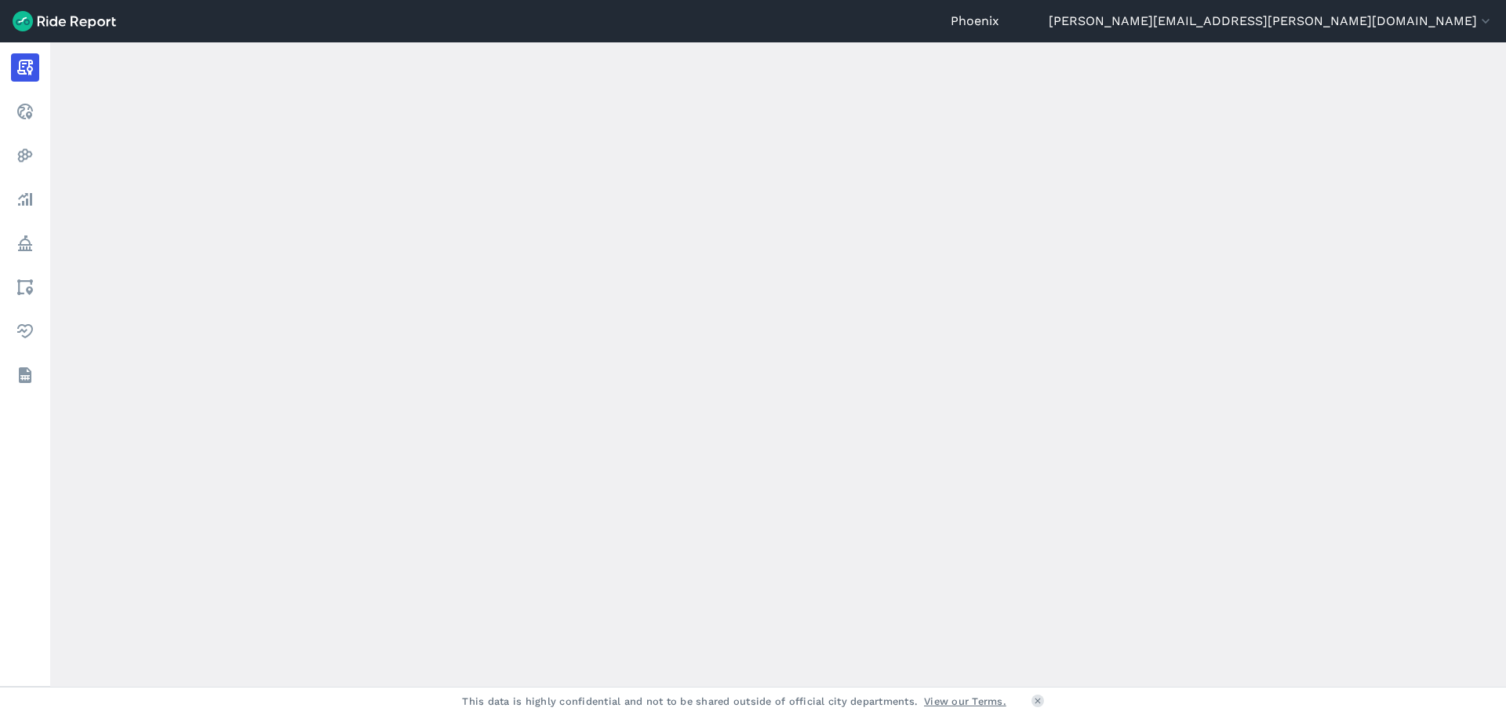
scroll to position [246, 0]
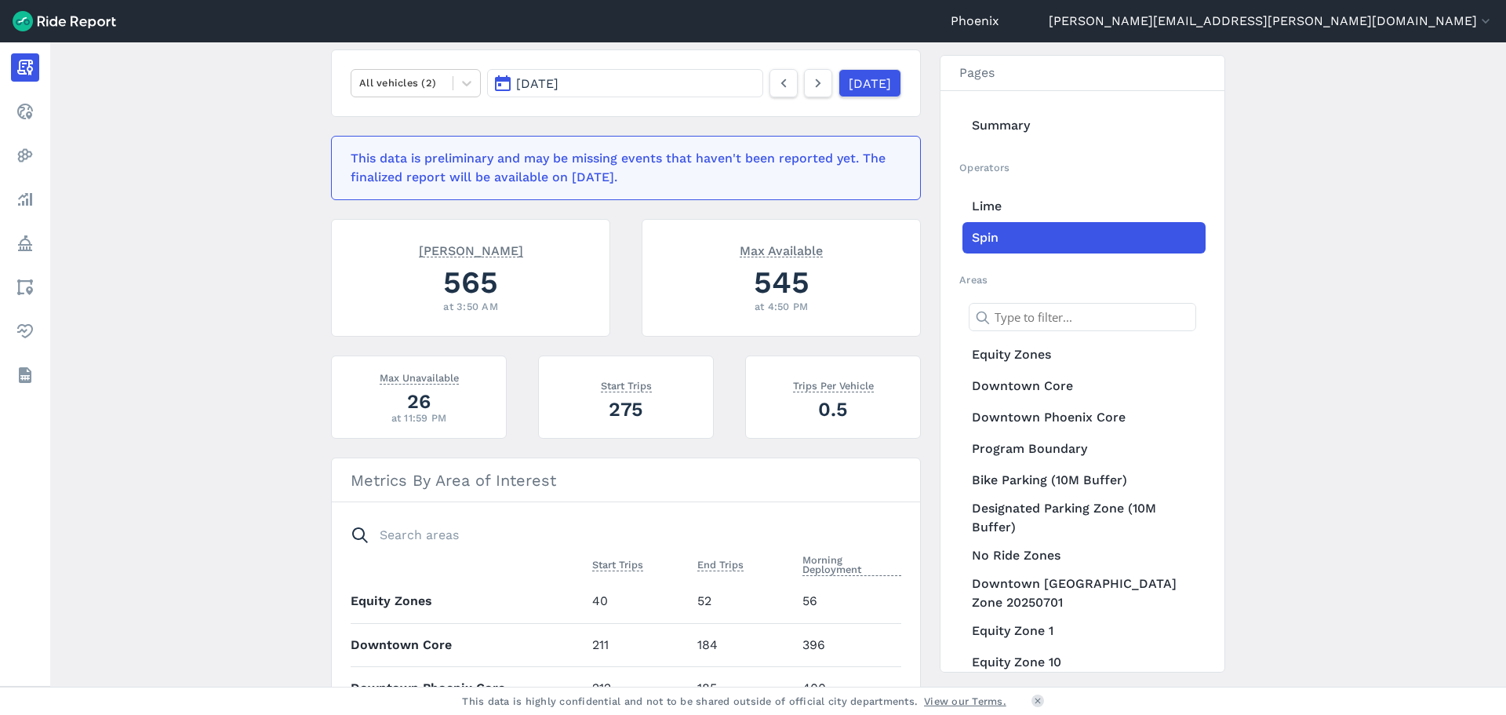
click at [660, 89] on button "[DATE]" at bounding box center [625, 83] width 276 height 28
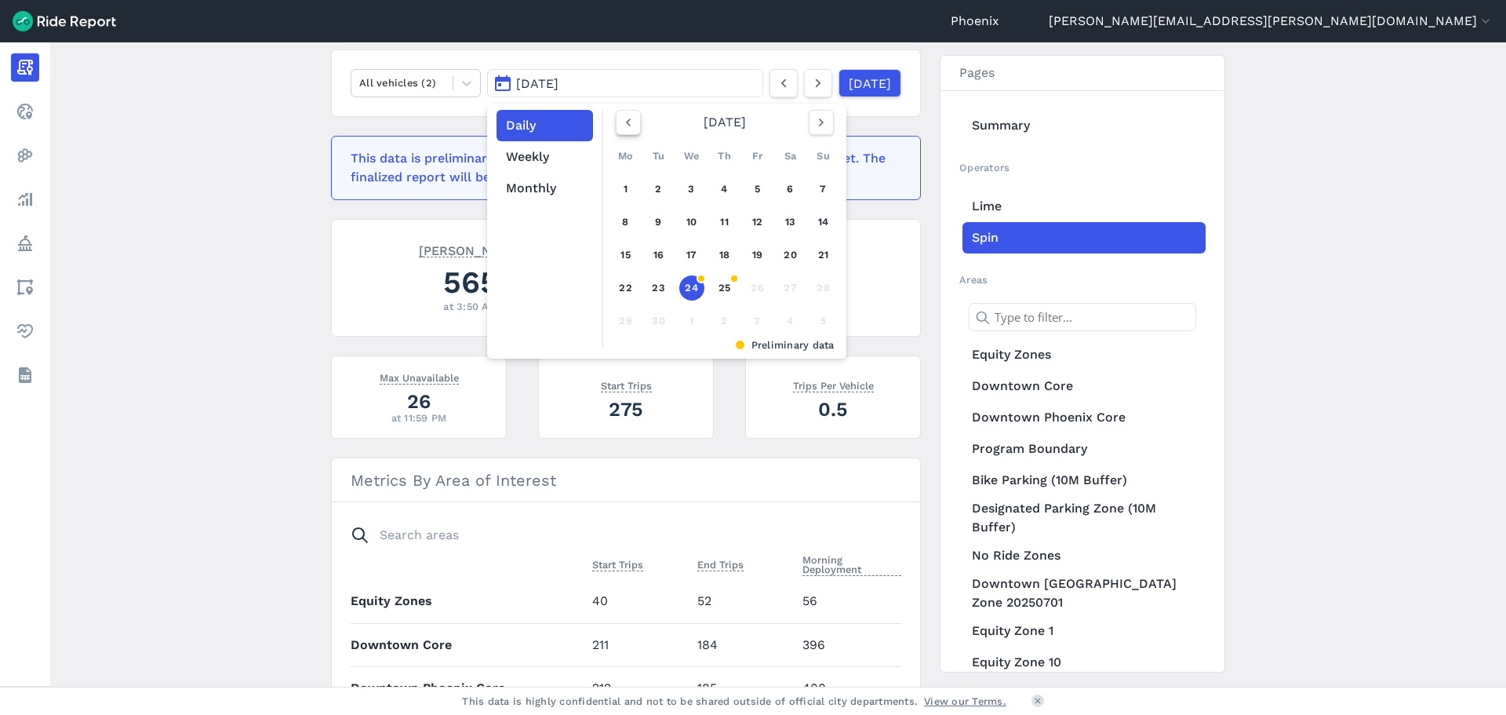
click at [632, 130] on button "button" at bounding box center [628, 122] width 25 height 25
click at [634, 321] on link "25" at bounding box center [626, 320] width 25 height 25
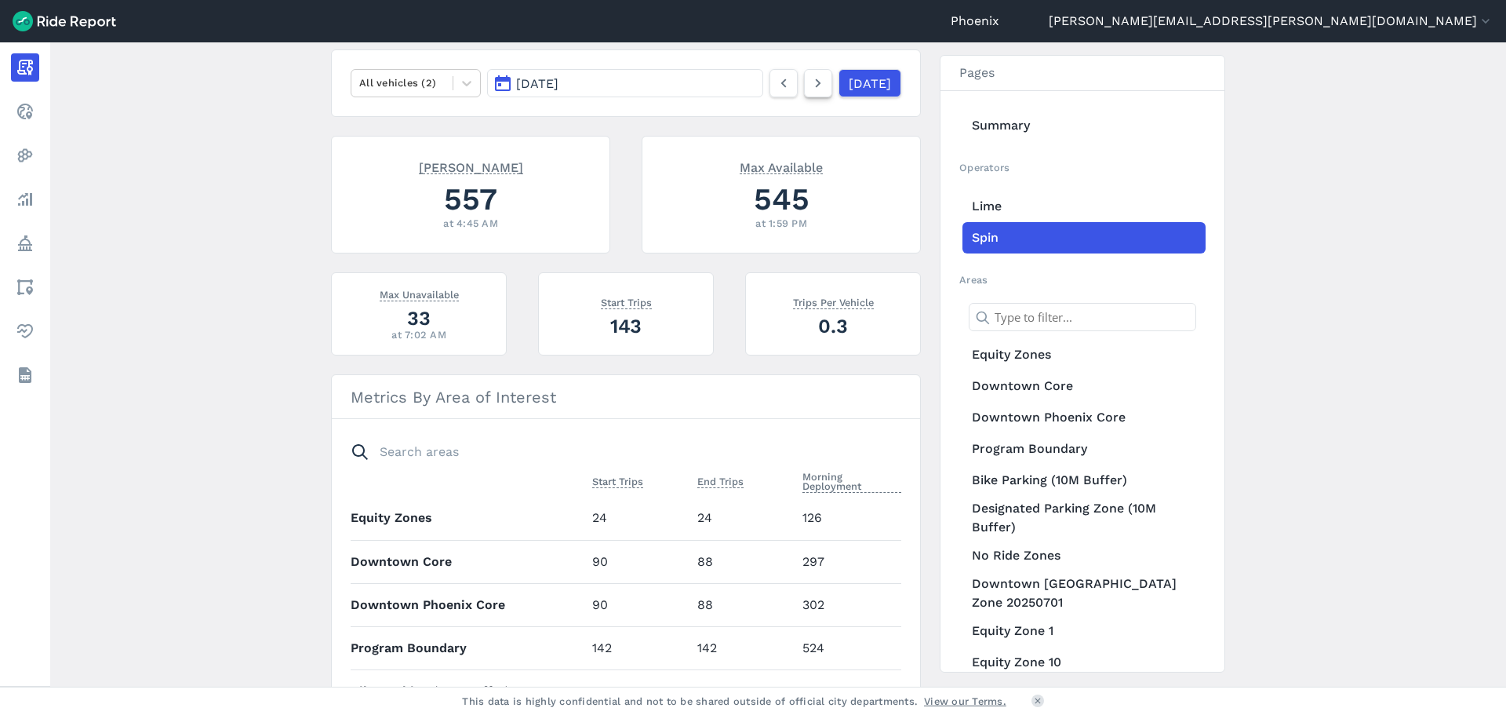
click at [804, 97] on link at bounding box center [818, 83] width 28 height 28
click at [810, 88] on icon at bounding box center [818, 83] width 17 height 19
click at [809, 88] on link at bounding box center [818, 83] width 28 height 28
click at [775, 81] on icon at bounding box center [783, 83] width 17 height 19
click at [814, 82] on div "[DATE]" at bounding box center [836, 83] width 132 height 28
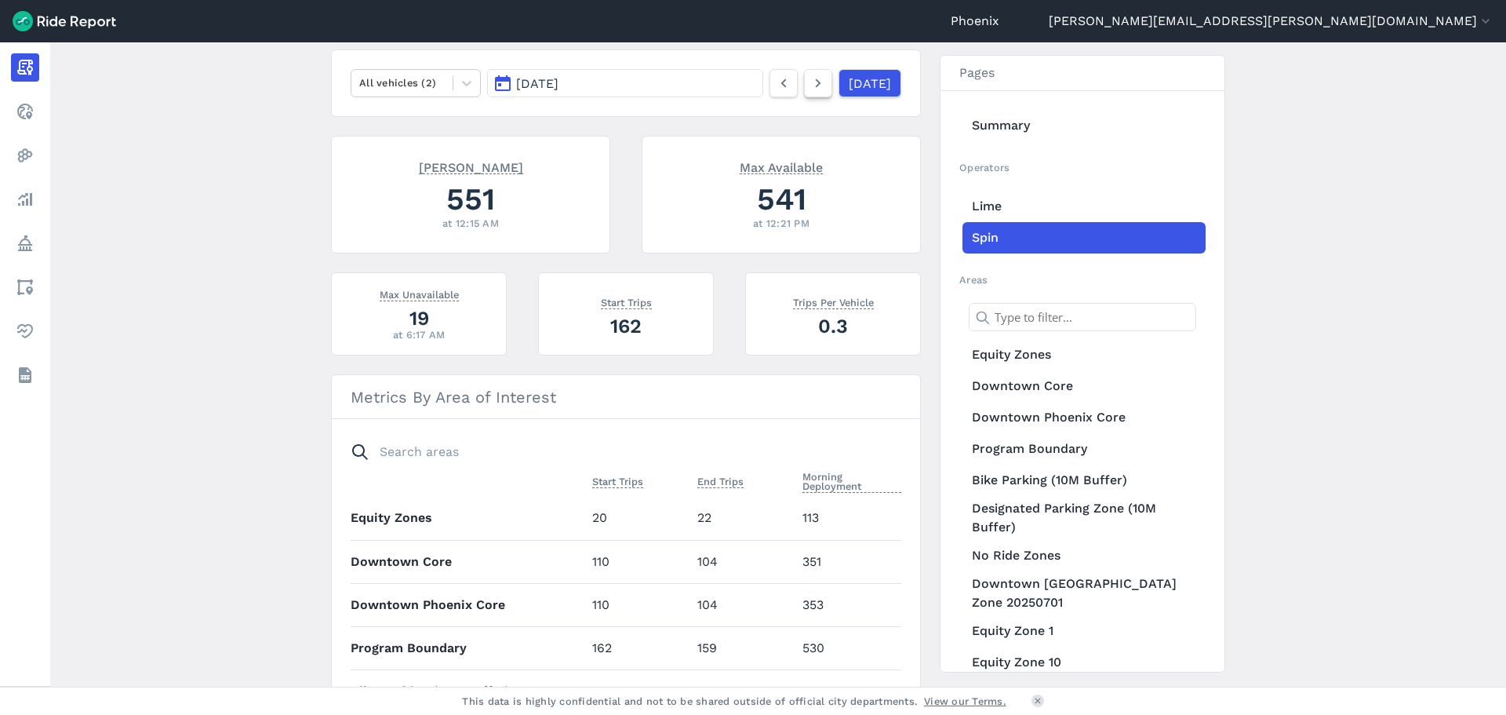
click at [816, 82] on use at bounding box center [818, 83] width 5 height 9
click at [810, 74] on icon at bounding box center [818, 83] width 17 height 19
click at [810, 82] on icon at bounding box center [818, 83] width 17 height 19
click at [810, 79] on icon at bounding box center [818, 83] width 17 height 19
click at [810, 86] on icon at bounding box center [818, 83] width 17 height 19
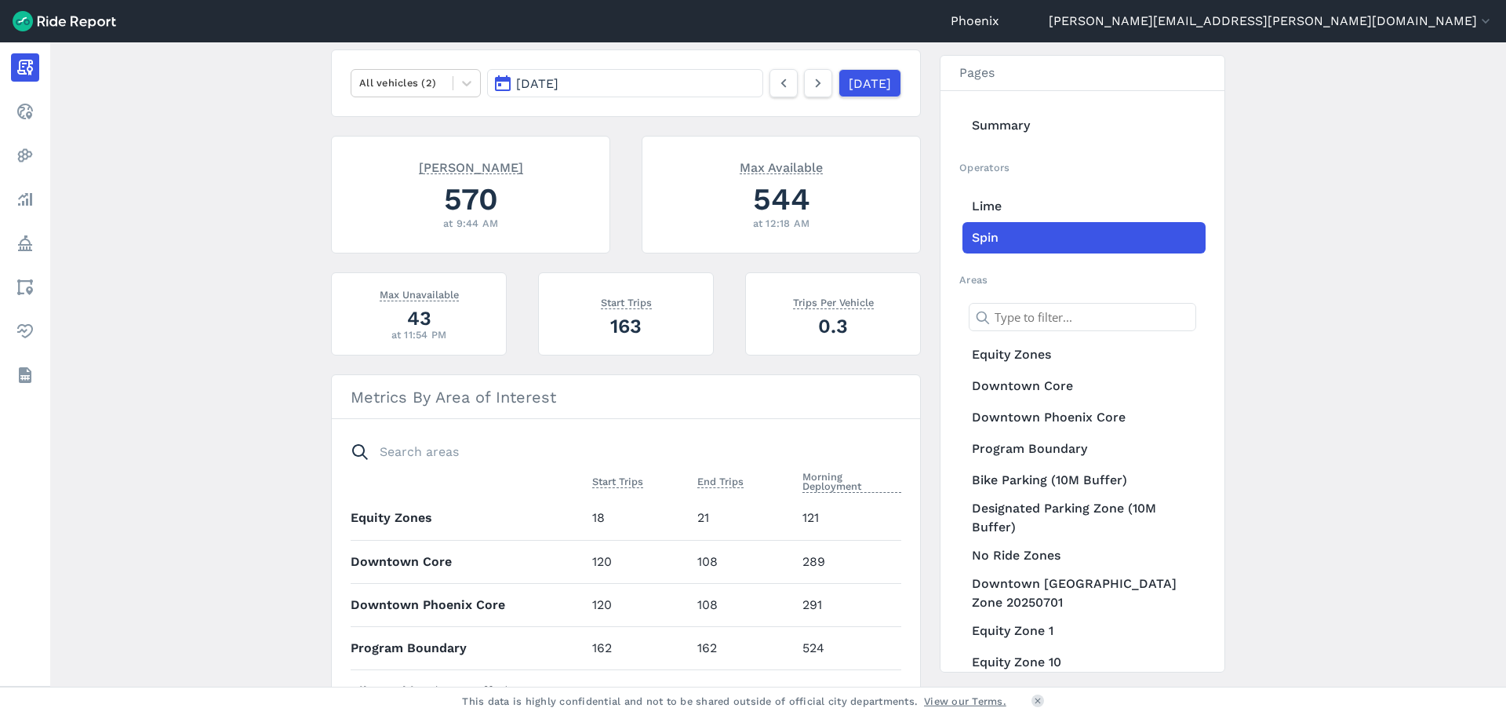
click at [803, 66] on nav "All vehicles (2) [DATE] [DATE]" at bounding box center [626, 82] width 590 height 67
click at [810, 86] on icon at bounding box center [818, 83] width 17 height 19
click at [810, 87] on icon at bounding box center [818, 83] width 17 height 19
click at [816, 83] on use at bounding box center [818, 83] width 5 height 9
click at [810, 85] on icon at bounding box center [818, 83] width 17 height 19
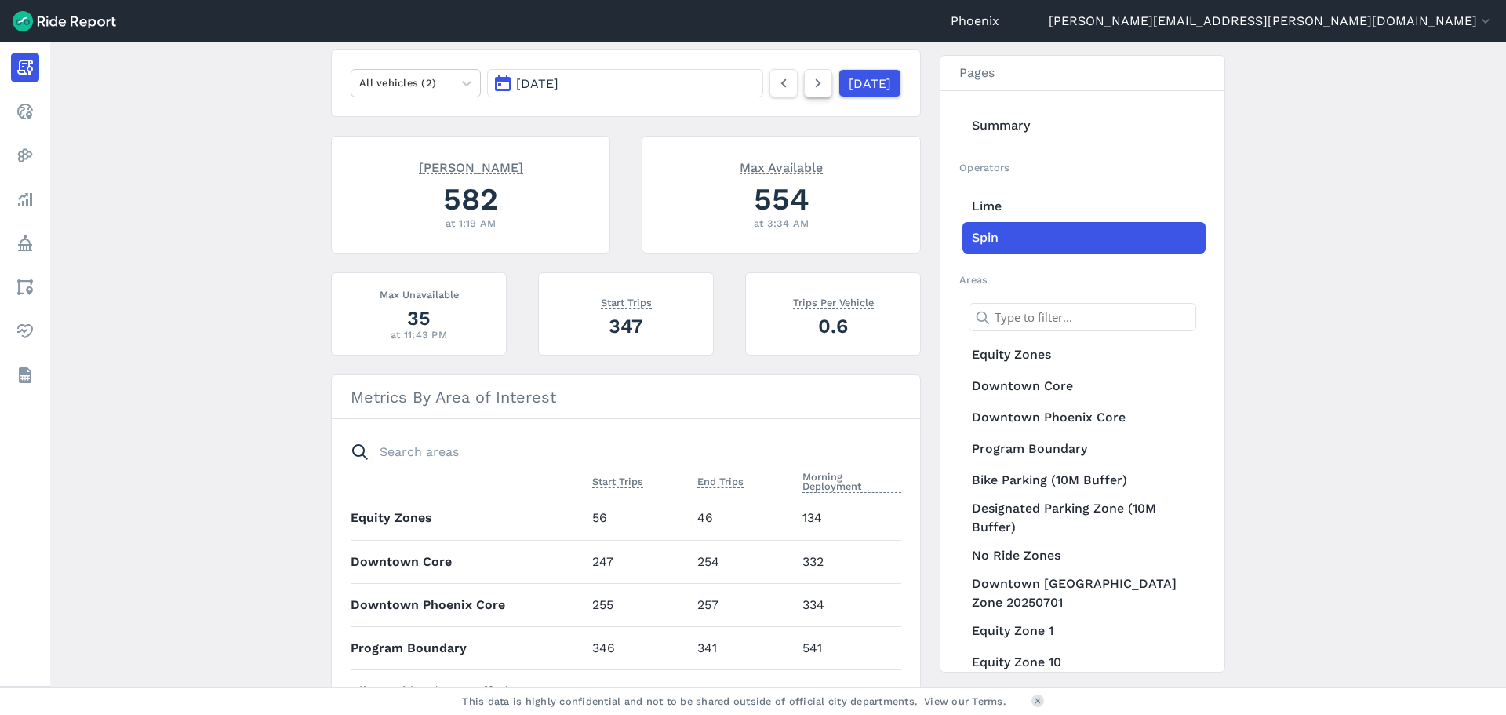
click at [810, 81] on icon at bounding box center [818, 83] width 17 height 19
click at [810, 89] on icon at bounding box center [818, 83] width 17 height 19
click at [804, 73] on link at bounding box center [818, 83] width 28 height 28
click at [775, 82] on icon at bounding box center [783, 83] width 17 height 19
click at [775, 86] on icon at bounding box center [783, 83] width 17 height 19
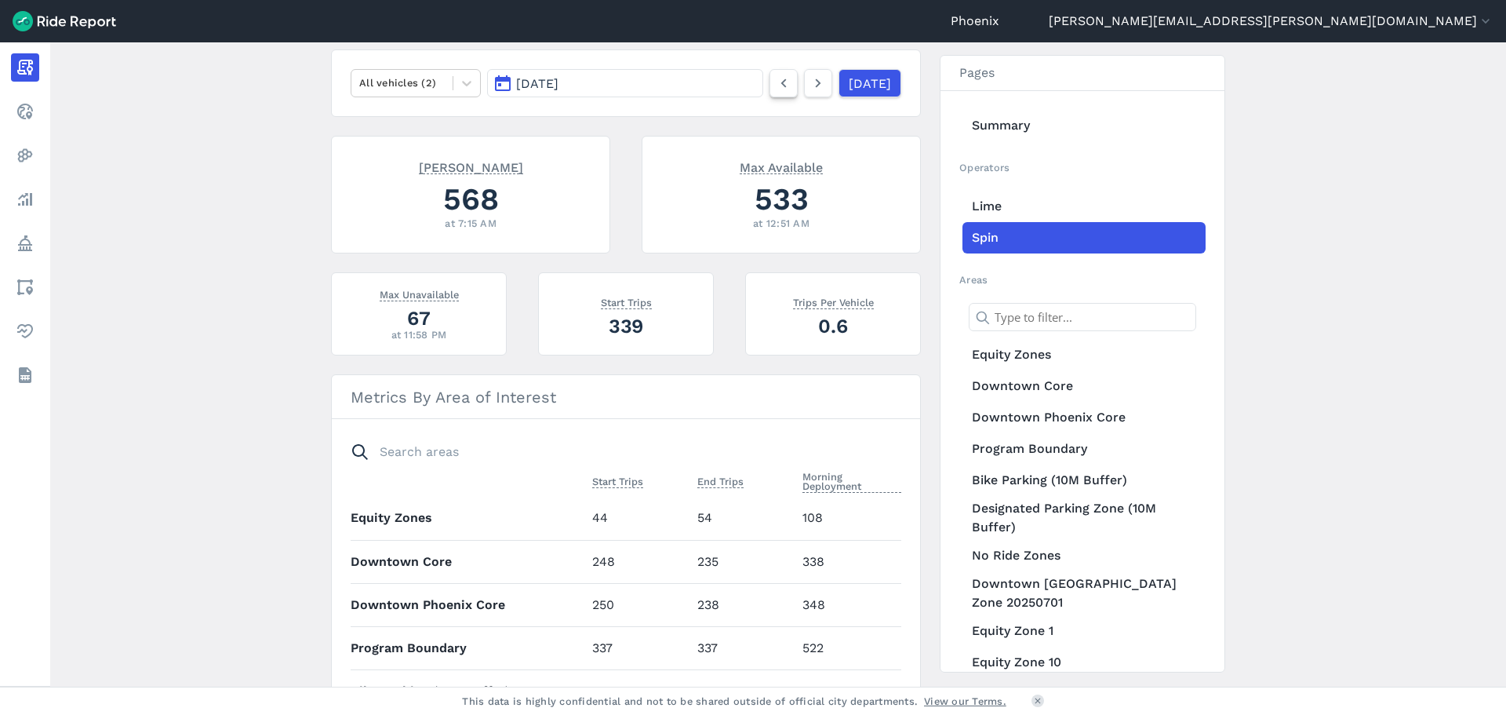
click at [781, 86] on use at bounding box center [783, 83] width 5 height 9
click at [810, 76] on icon at bounding box center [818, 83] width 17 height 19
click at [810, 81] on icon at bounding box center [818, 83] width 17 height 19
click at [810, 87] on icon at bounding box center [818, 83] width 17 height 19
click at [810, 78] on link at bounding box center [818, 83] width 28 height 28
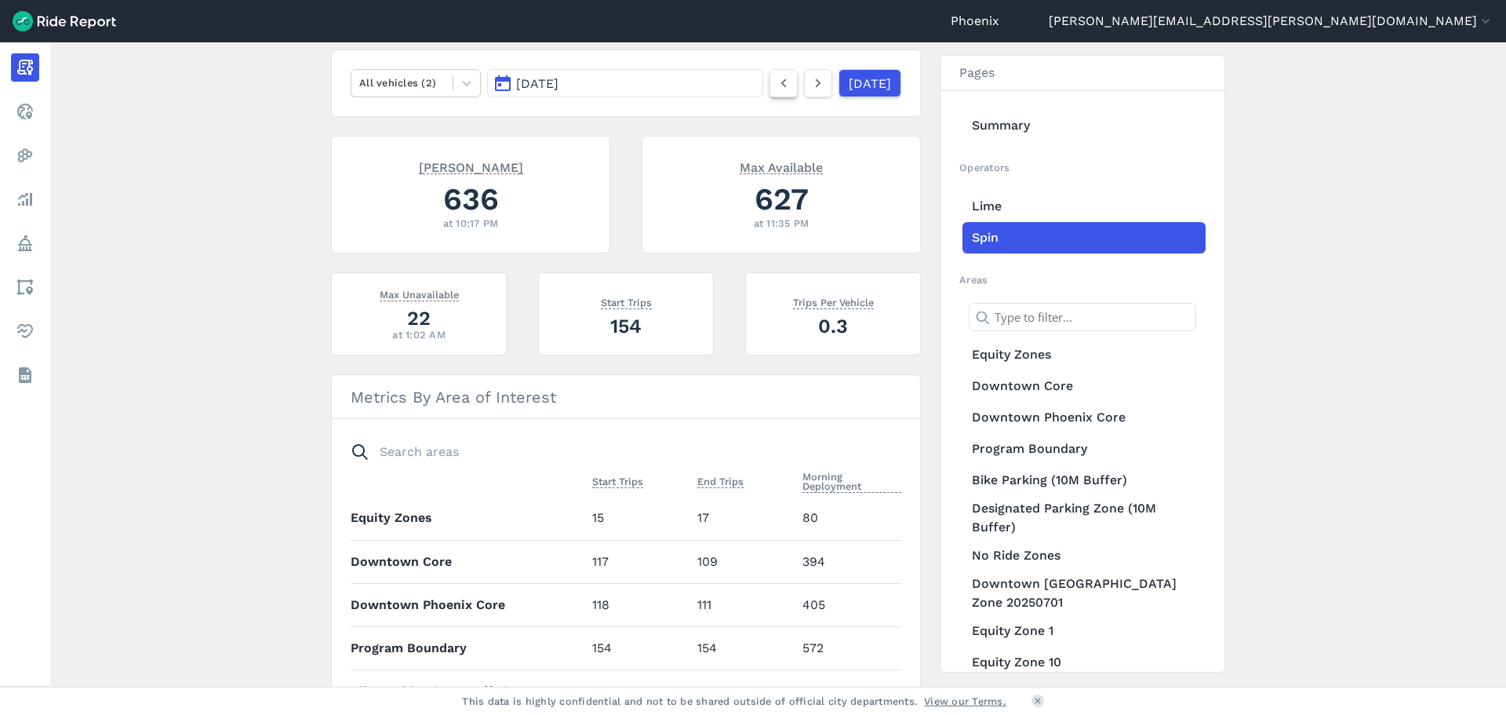
click at [775, 88] on icon at bounding box center [783, 83] width 17 height 19
click at [804, 82] on link at bounding box center [818, 83] width 28 height 28
click at [775, 87] on icon at bounding box center [783, 83] width 17 height 19
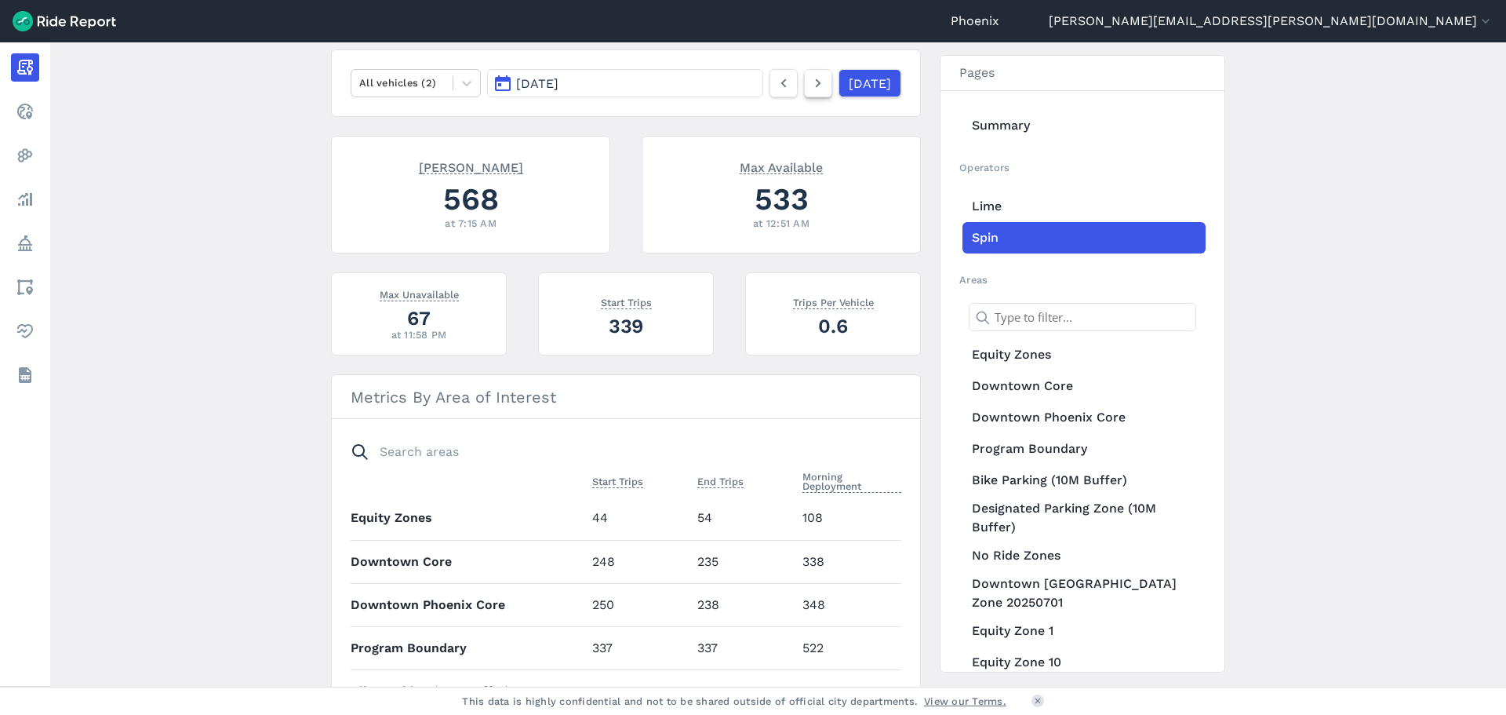
click at [810, 88] on icon at bounding box center [818, 83] width 17 height 19
click at [810, 87] on icon at bounding box center [818, 83] width 17 height 19
click at [810, 81] on icon at bounding box center [818, 83] width 17 height 19
click at [774, 91] on link at bounding box center [784, 83] width 28 height 28
click at [810, 86] on icon at bounding box center [818, 83] width 17 height 19
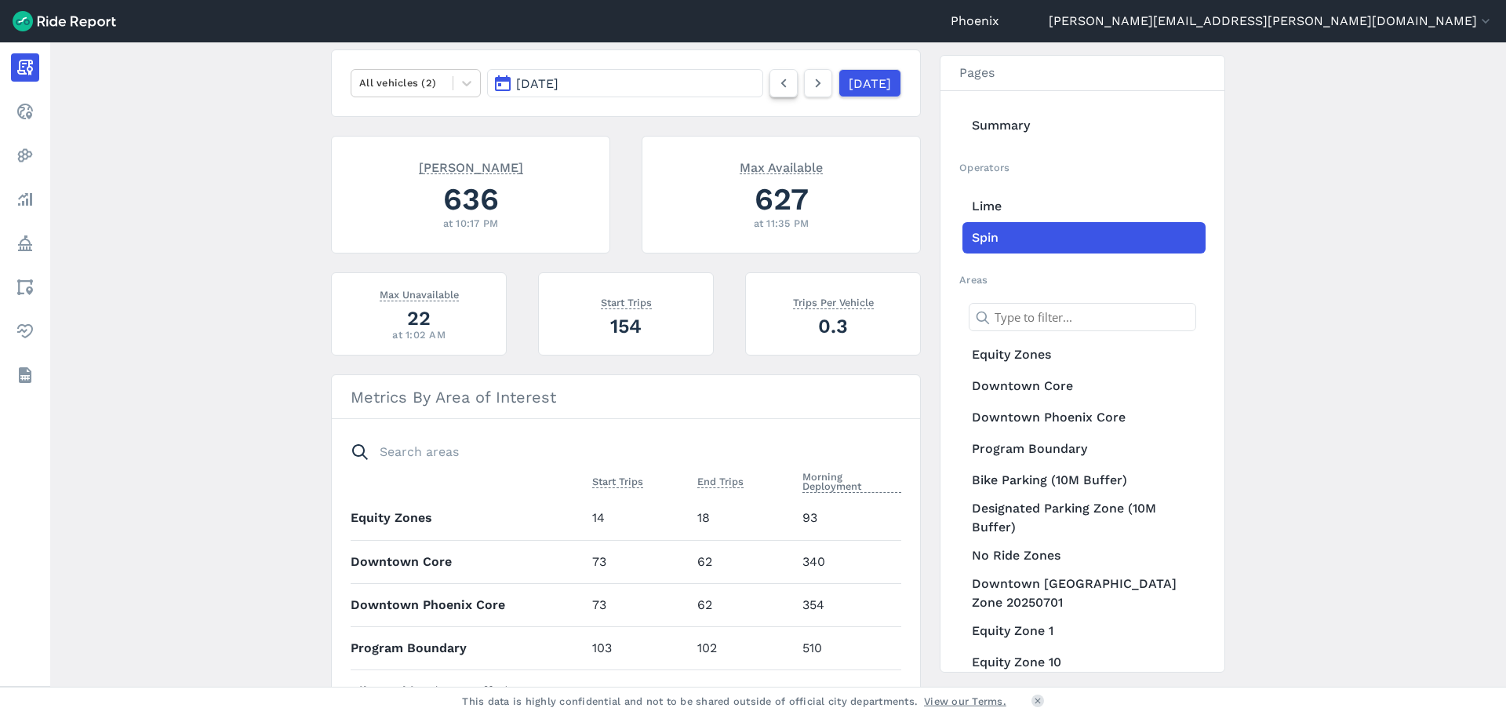
click at [775, 89] on icon at bounding box center [783, 83] width 17 height 19
click at [804, 87] on link at bounding box center [818, 83] width 28 height 28
click at [810, 78] on icon at bounding box center [818, 83] width 17 height 19
click at [775, 90] on icon at bounding box center [783, 83] width 17 height 19
click at [775, 86] on icon at bounding box center [783, 83] width 17 height 19
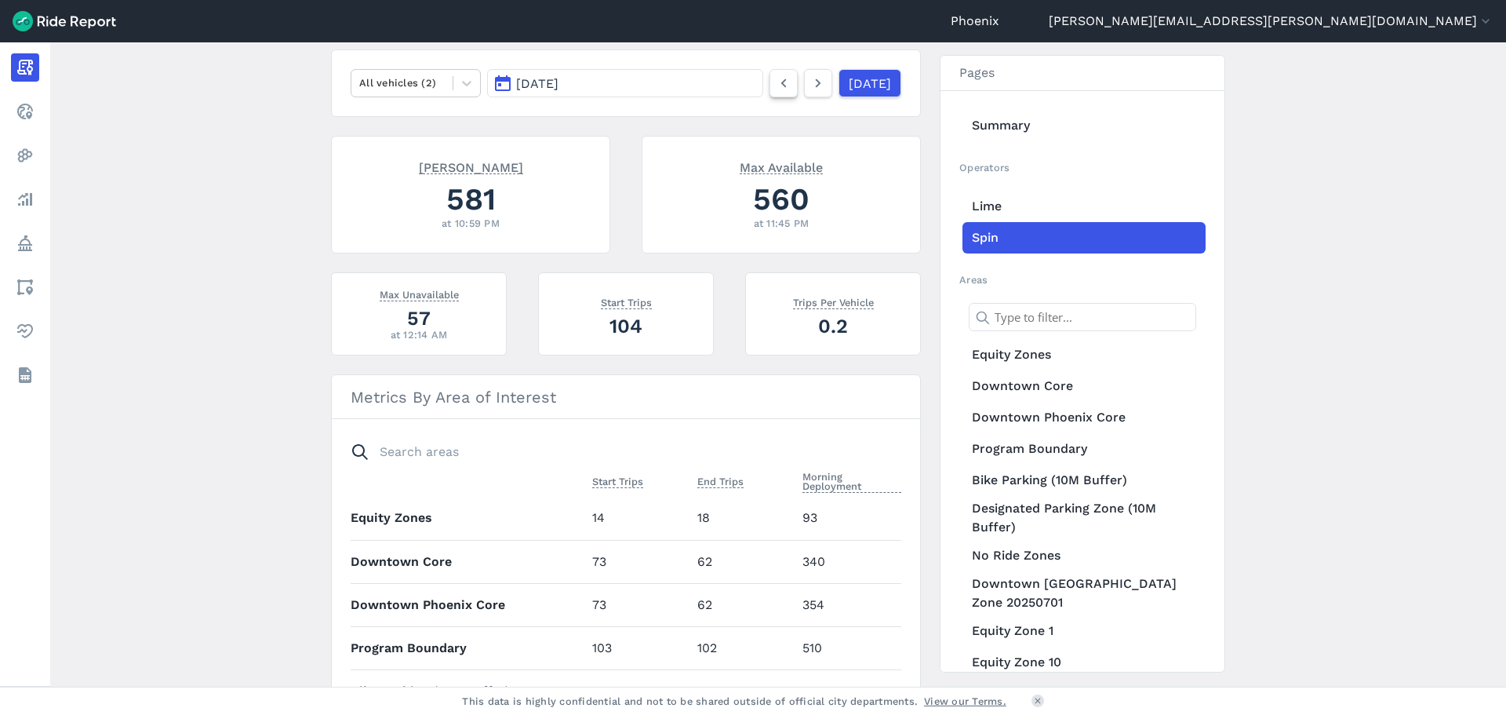
click at [775, 83] on icon at bounding box center [783, 83] width 17 height 19
click at [810, 81] on icon at bounding box center [818, 83] width 17 height 19
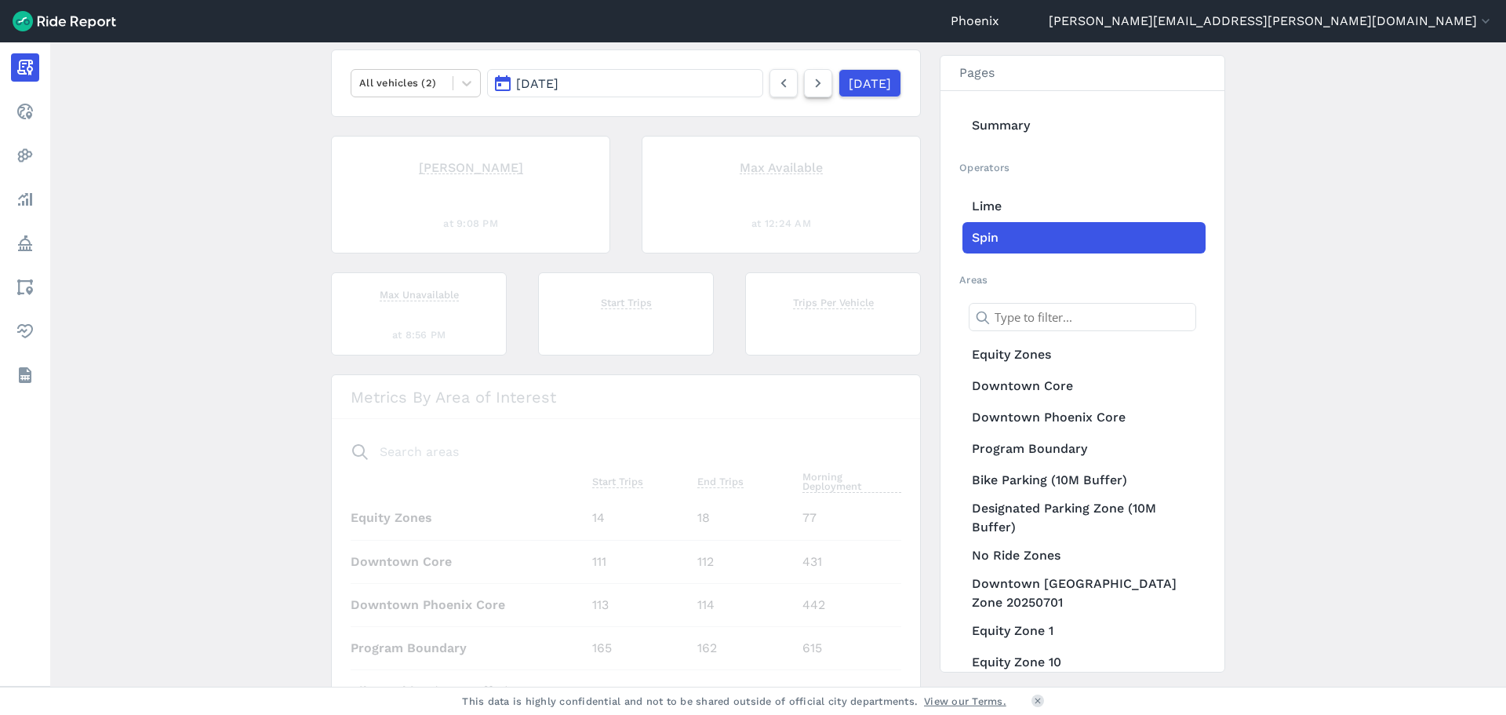
click at [810, 81] on icon at bounding box center [818, 83] width 17 height 19
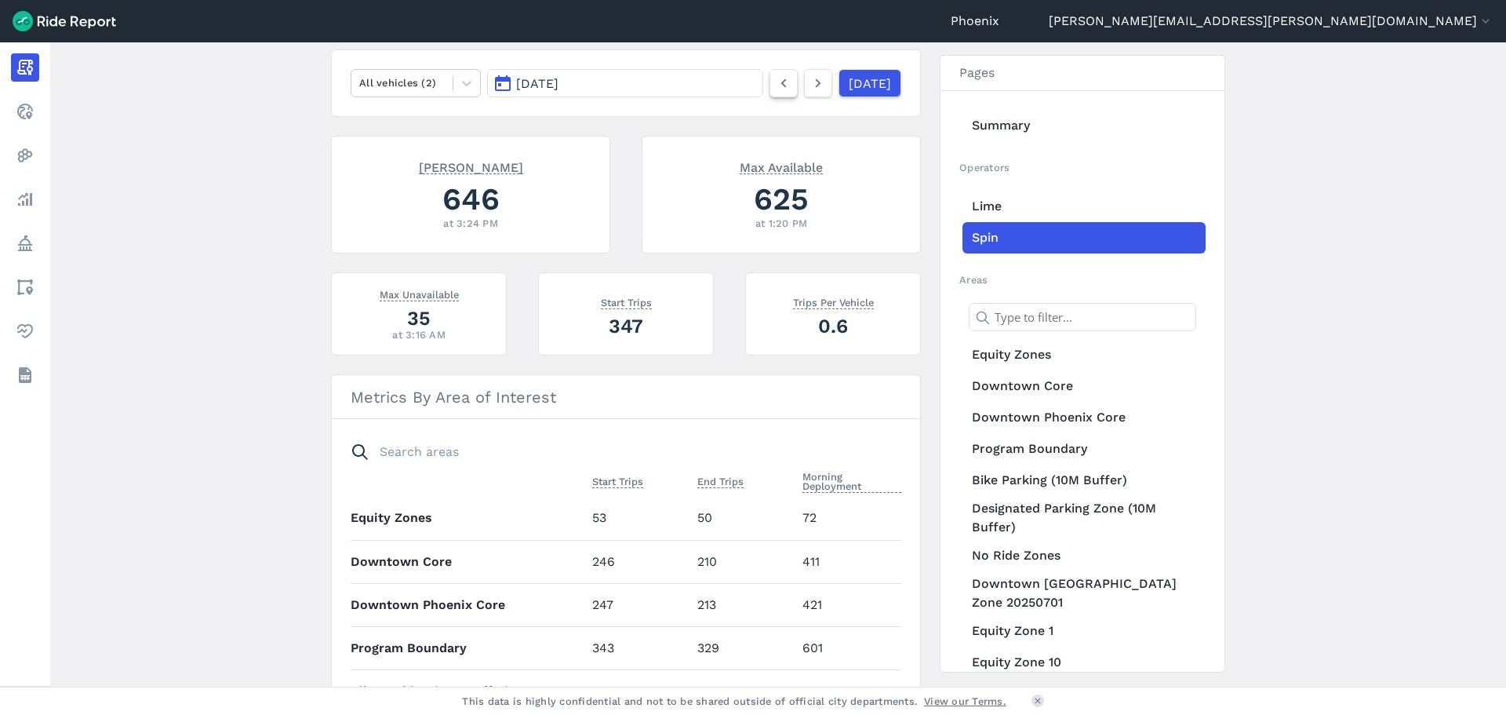
click at [770, 93] on link at bounding box center [784, 83] width 28 height 28
click at [804, 97] on link at bounding box center [818, 83] width 28 height 28
click at [770, 77] on link at bounding box center [784, 83] width 28 height 28
click at [816, 82] on use at bounding box center [818, 83] width 5 height 9
click at [777, 81] on link at bounding box center [784, 83] width 28 height 28
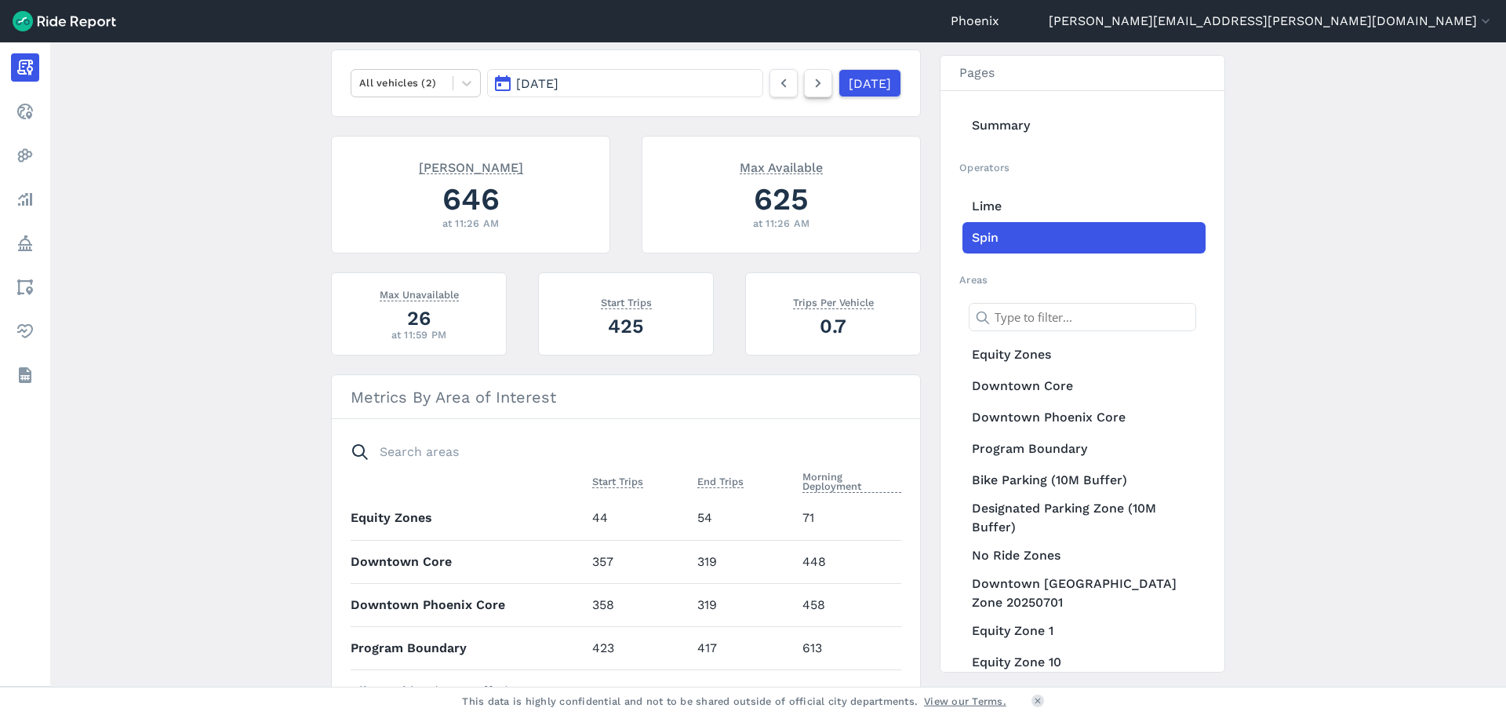
click at [810, 85] on icon at bounding box center [818, 83] width 17 height 19
click at [810, 76] on icon at bounding box center [818, 83] width 17 height 19
click at [810, 69] on link at bounding box center [818, 83] width 28 height 28
click at [775, 80] on icon at bounding box center [783, 83] width 17 height 19
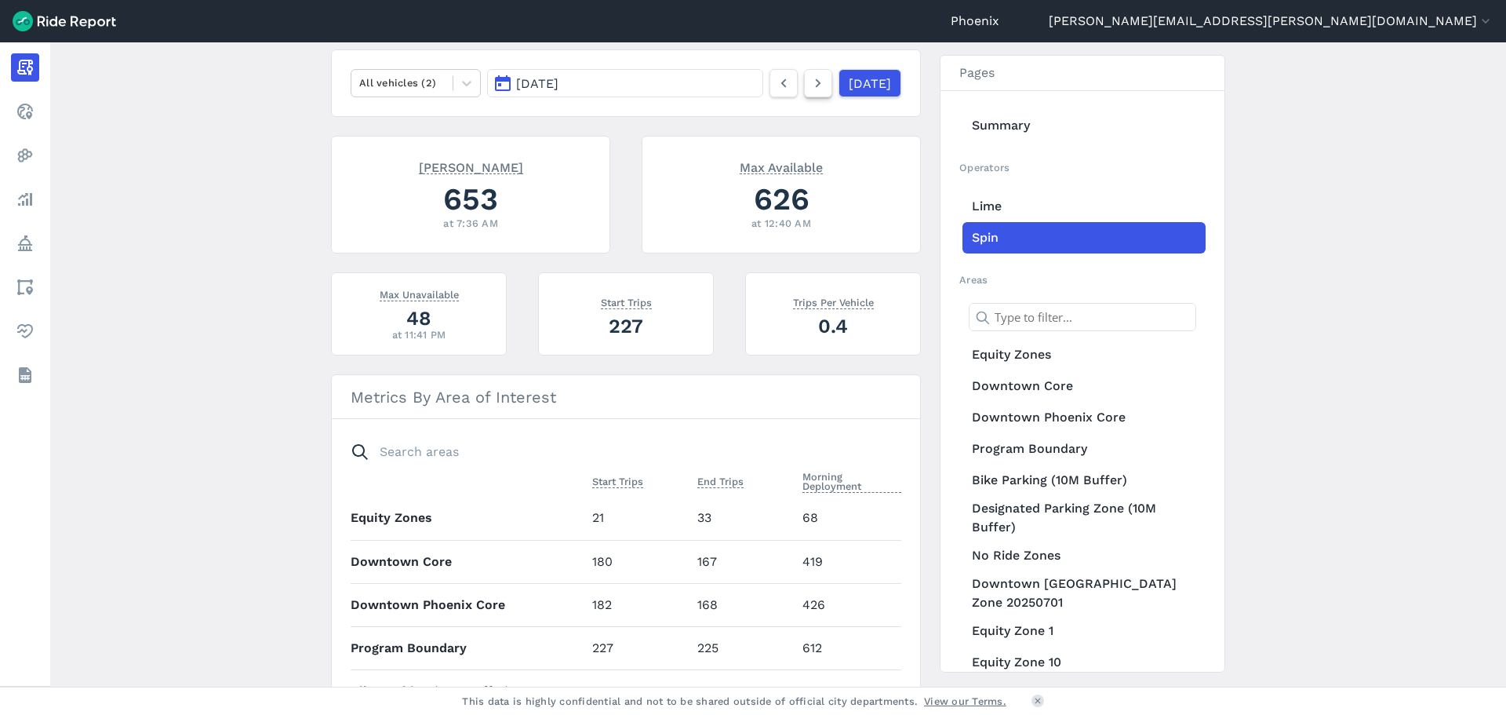
click at [810, 84] on icon at bounding box center [818, 83] width 17 height 19
click at [810, 83] on icon at bounding box center [818, 83] width 17 height 19
click at [770, 78] on link at bounding box center [784, 83] width 28 height 28
click at [770, 70] on link at bounding box center [784, 83] width 28 height 28
click at [775, 86] on icon at bounding box center [783, 83] width 17 height 19
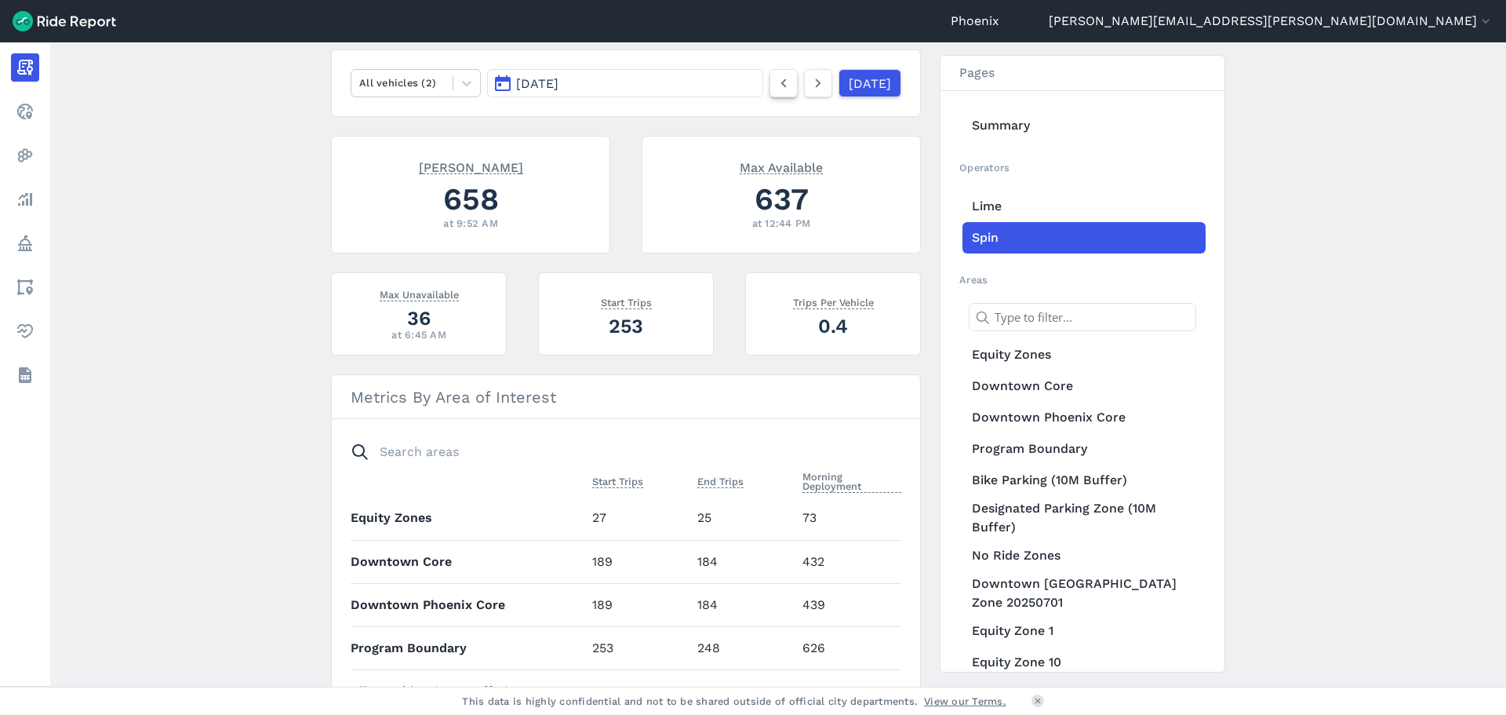
click at [775, 83] on icon at bounding box center [783, 83] width 17 height 19
click at [775, 75] on icon at bounding box center [783, 83] width 17 height 19
click at [775, 86] on icon at bounding box center [783, 83] width 17 height 19
click at [712, 85] on button "[DATE]" at bounding box center [625, 83] width 276 height 28
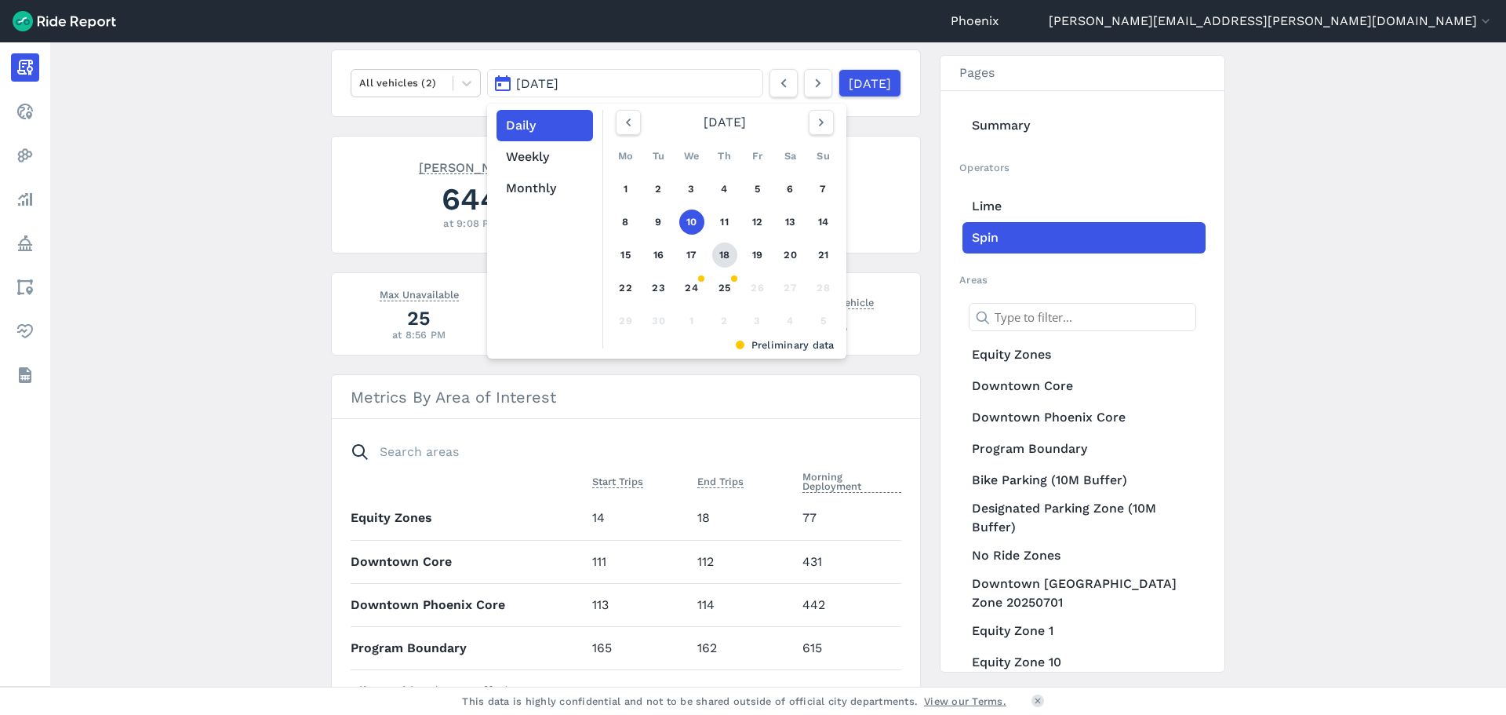
click at [723, 257] on link "18" at bounding box center [724, 254] width 25 height 25
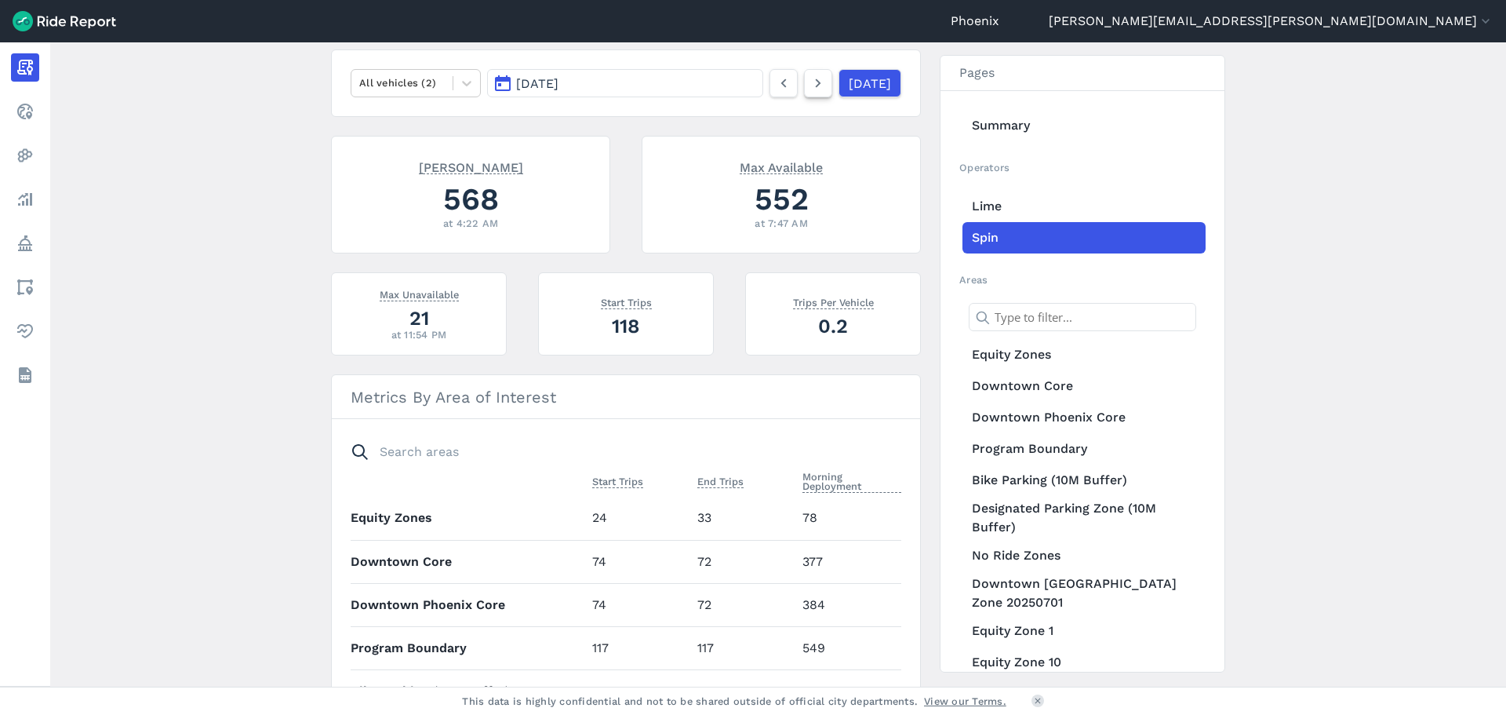
click at [816, 85] on use at bounding box center [818, 83] width 5 height 9
click at [816, 84] on use at bounding box center [818, 83] width 5 height 9
click at [810, 86] on icon at bounding box center [818, 83] width 17 height 19
click at [810, 78] on icon at bounding box center [818, 83] width 17 height 19
click at [810, 85] on icon at bounding box center [818, 83] width 17 height 19
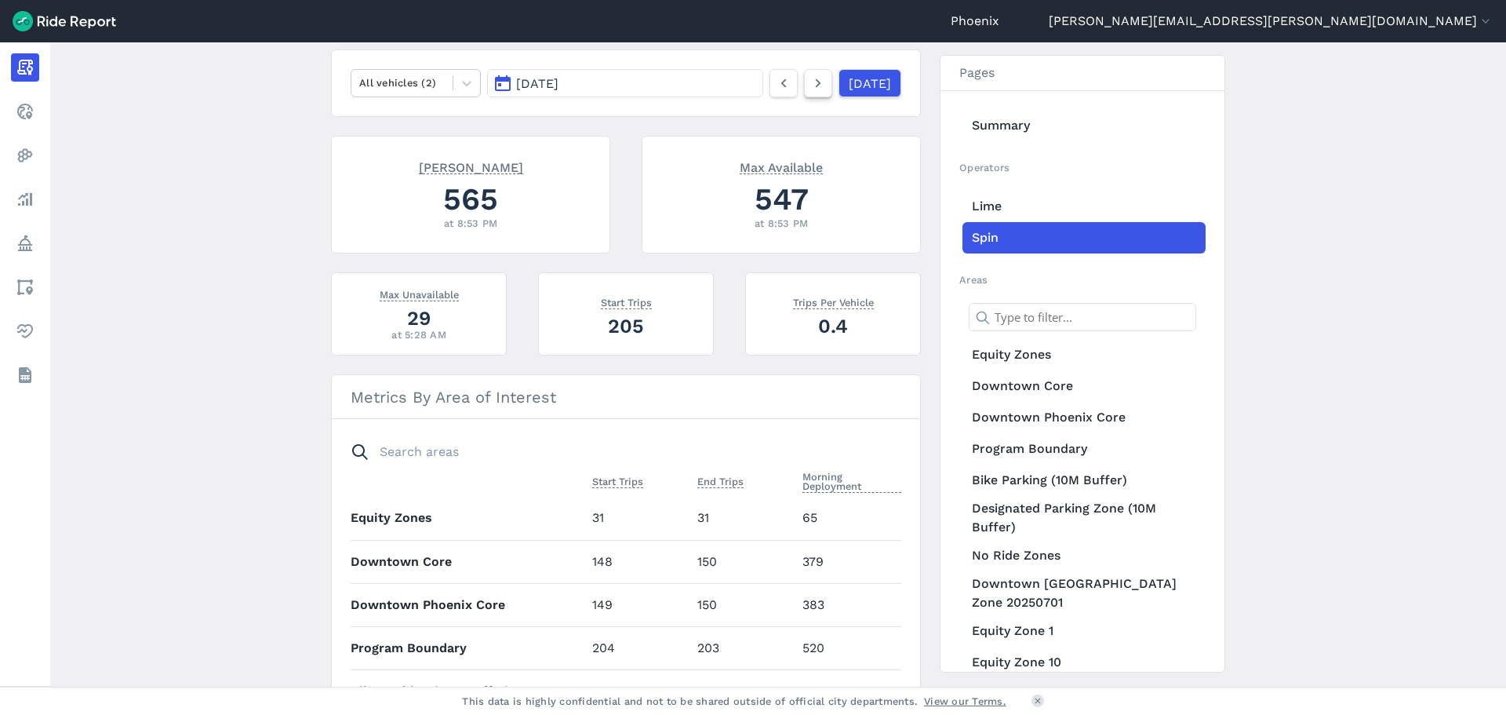
click at [810, 86] on icon at bounding box center [818, 83] width 17 height 19
